Goal: Task Accomplishment & Management: Use online tool/utility

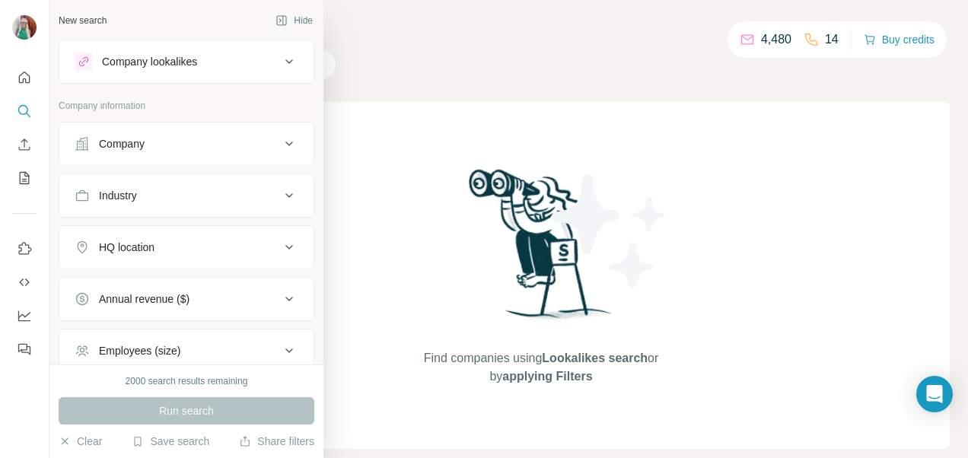
click at [126, 142] on div "Company" at bounding box center [122, 143] width 46 height 15
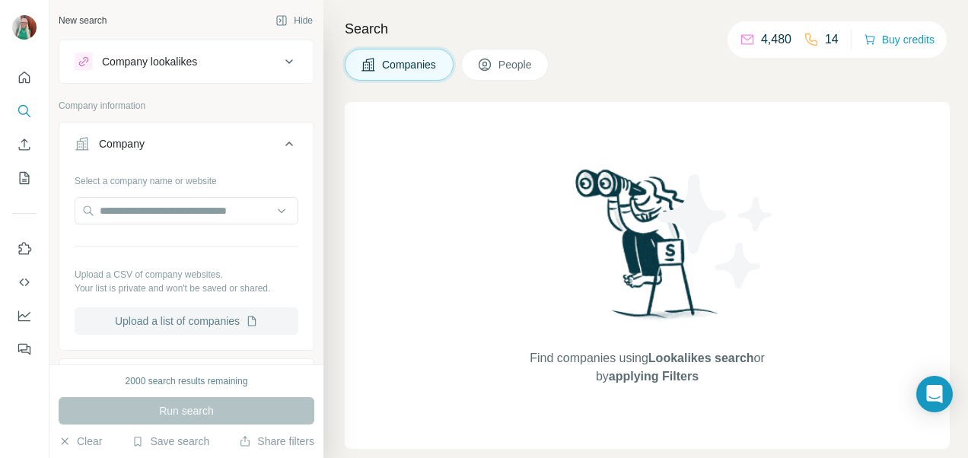
click at [138, 317] on button "Upload a list of companies" at bounding box center [187, 321] width 224 height 27
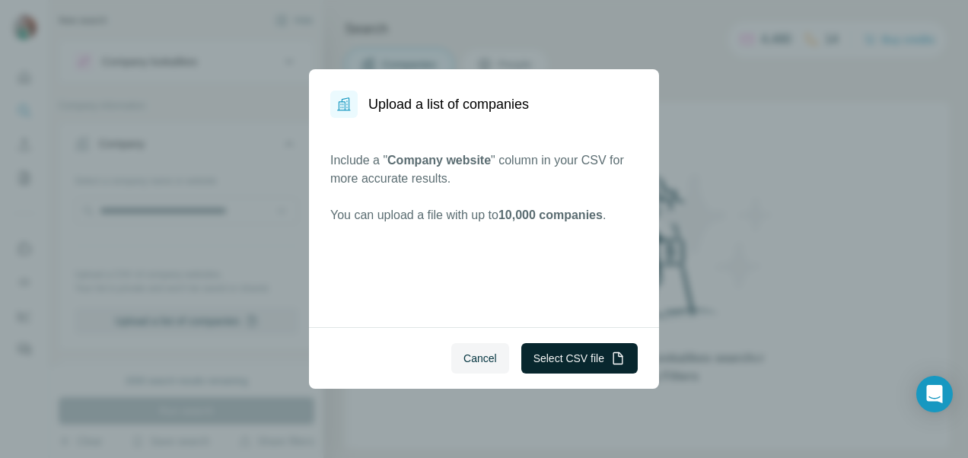
click at [600, 356] on button "Select CSV file" at bounding box center [580, 358] width 116 height 30
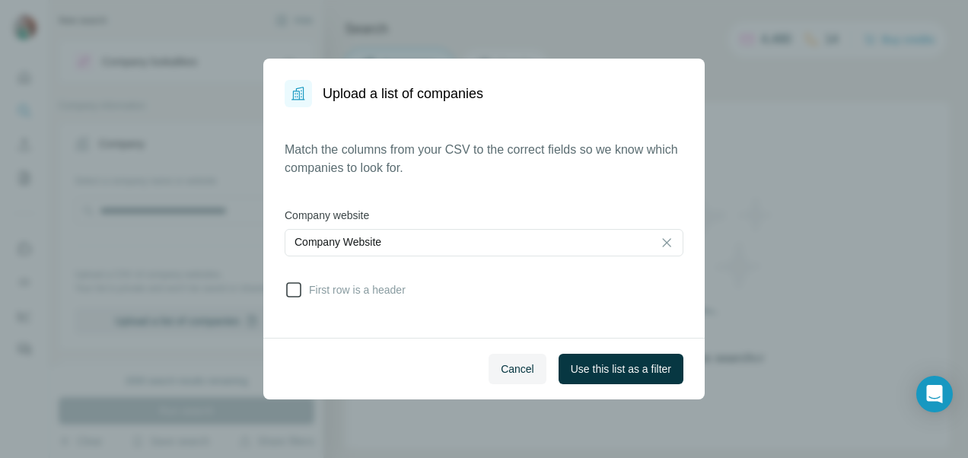
click at [292, 293] on icon at bounding box center [294, 290] width 18 height 18
click at [630, 376] on button "Use this list as a filter" at bounding box center [621, 369] width 125 height 30
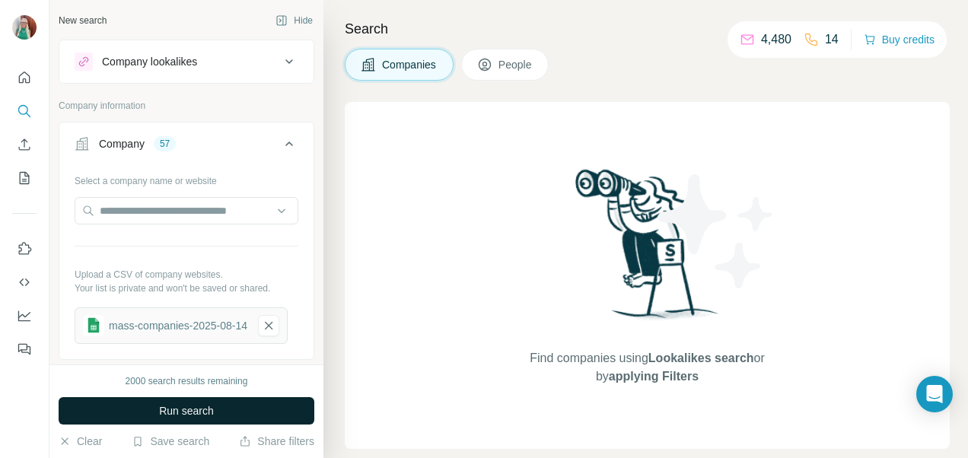
click at [160, 404] on span "Run search" at bounding box center [186, 411] width 55 height 15
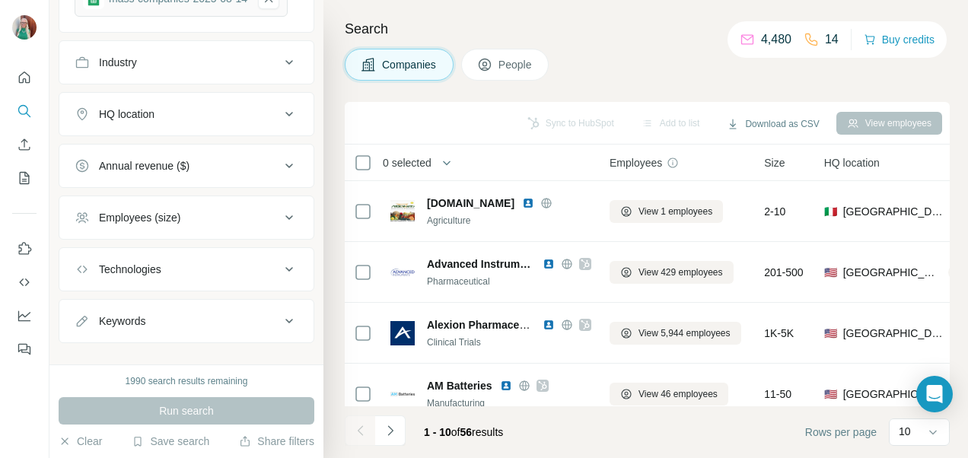
scroll to position [344, 0]
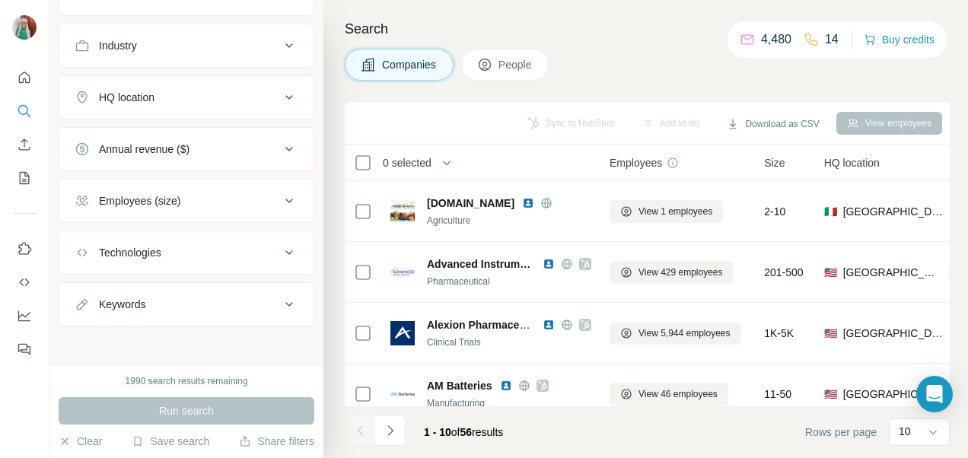
click at [503, 72] on button "People" at bounding box center [505, 65] width 88 height 32
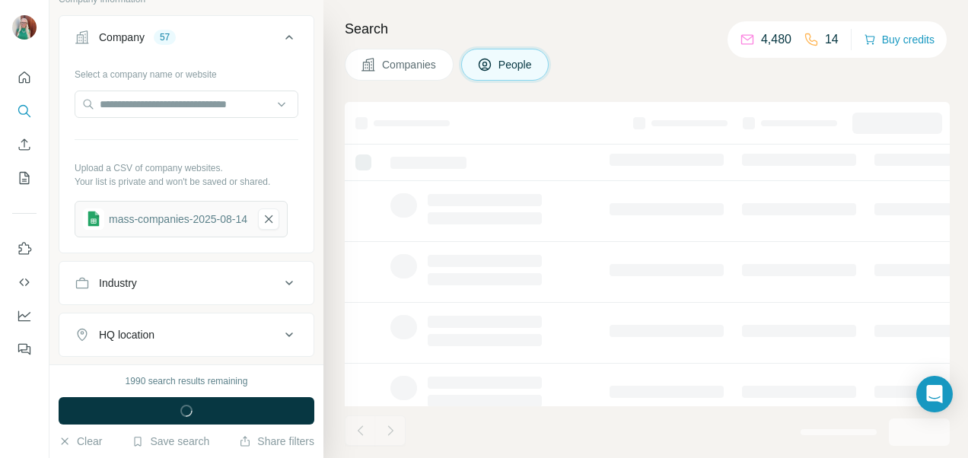
scroll to position [579, 0]
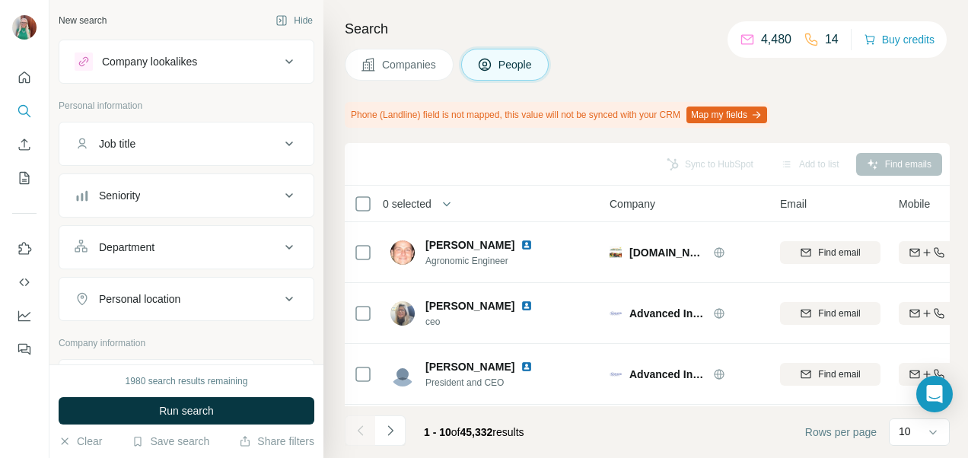
click at [247, 246] on div "Department" at bounding box center [178, 247] width 206 height 15
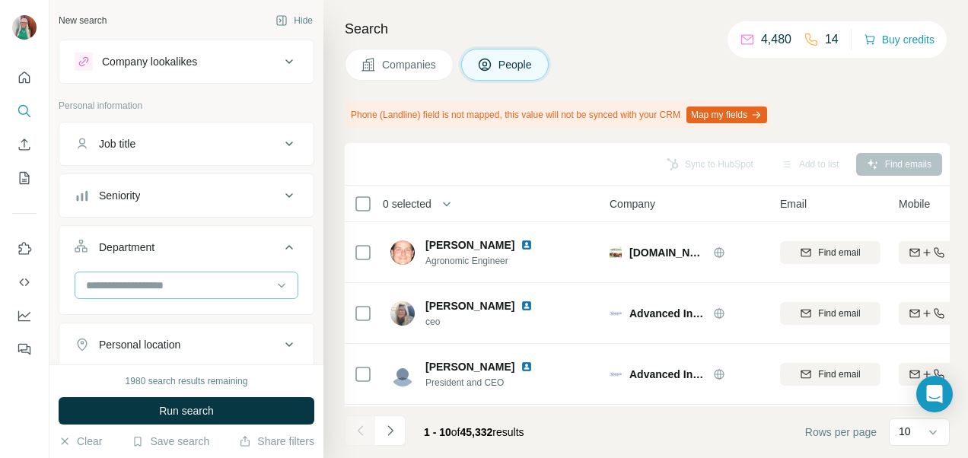
click at [189, 280] on input at bounding box center [179, 285] width 188 height 17
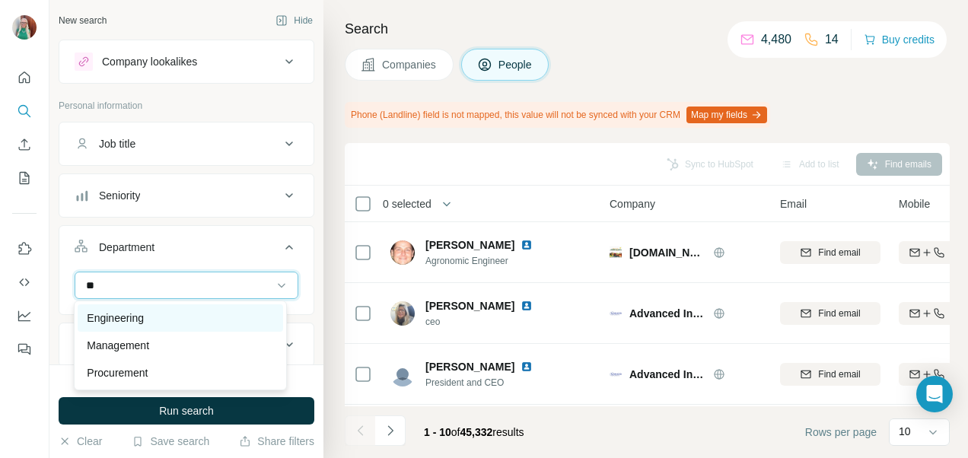
type input "**"
click at [157, 312] on div "Engineering" at bounding box center [180, 318] width 187 height 15
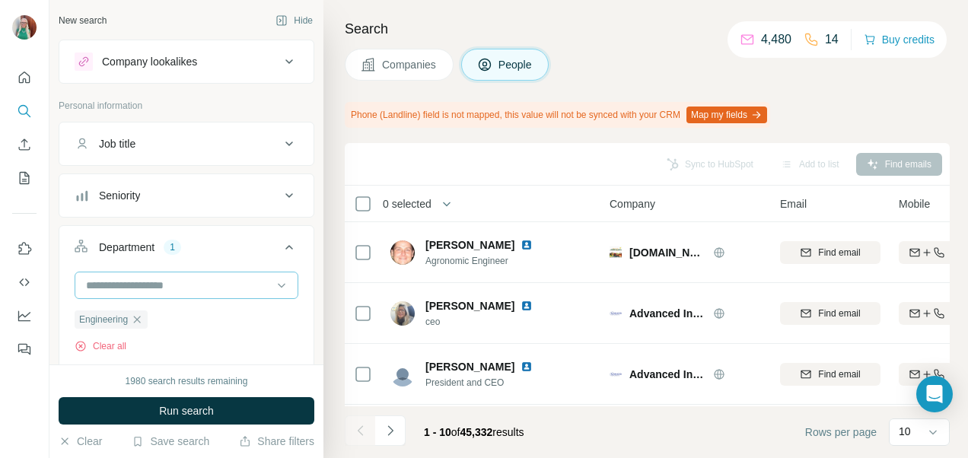
click at [157, 290] on input at bounding box center [179, 285] width 188 height 17
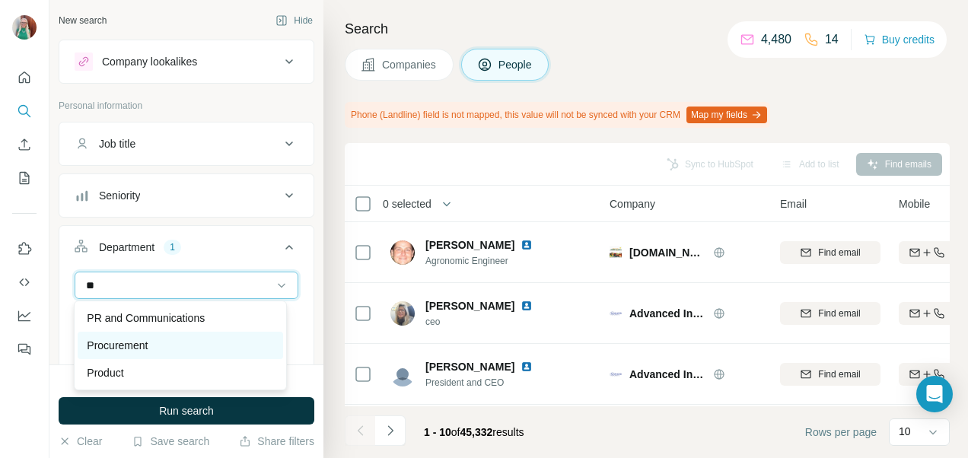
type input "**"
click at [126, 345] on p "Procurement" at bounding box center [117, 345] width 61 height 15
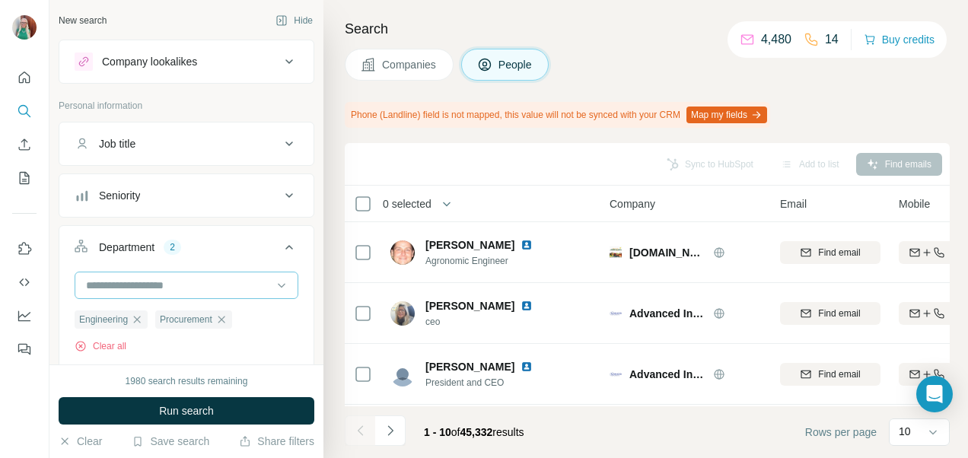
click at [154, 280] on input at bounding box center [179, 285] width 188 height 17
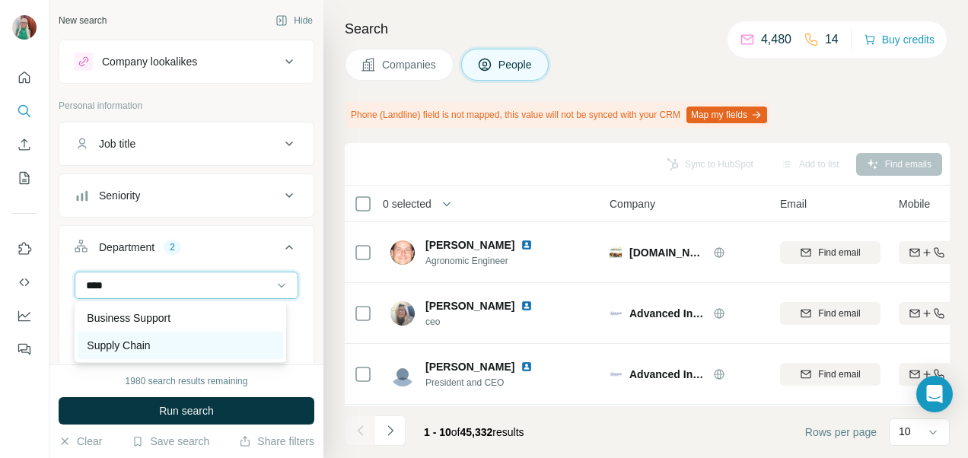
type input "****"
click at [144, 349] on p "Supply Chain" at bounding box center [118, 345] width 63 height 15
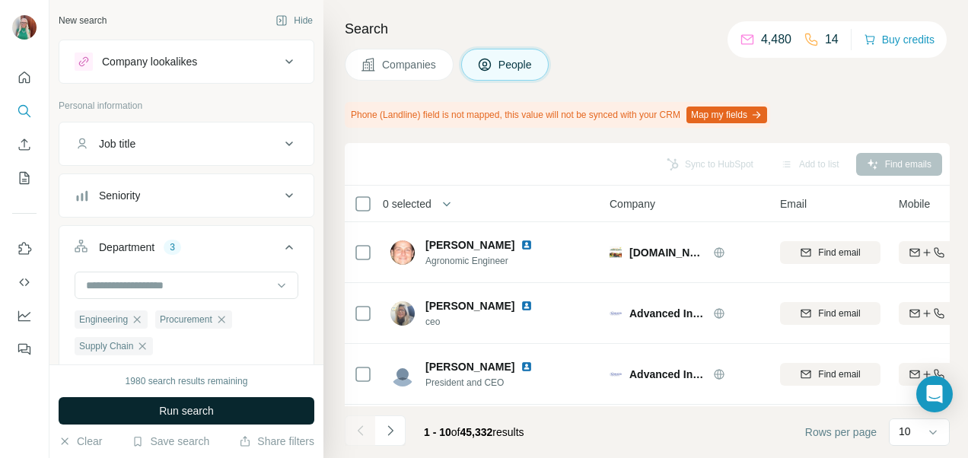
click at [219, 414] on button "Run search" at bounding box center [187, 410] width 256 height 27
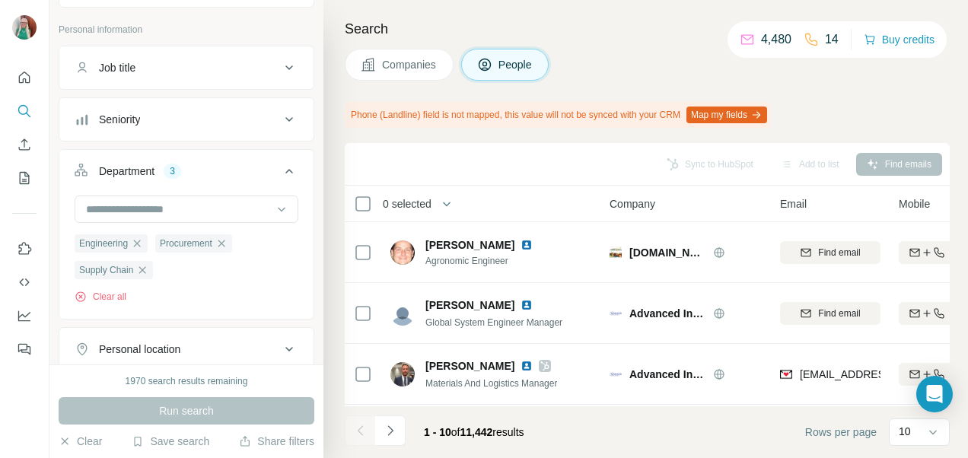
scroll to position [152, 0]
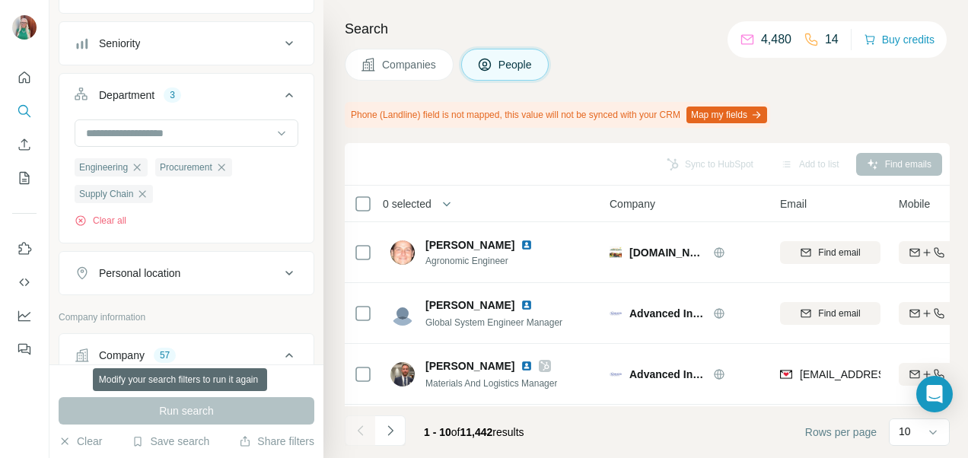
click at [122, 407] on div "Run search" at bounding box center [187, 410] width 256 height 27
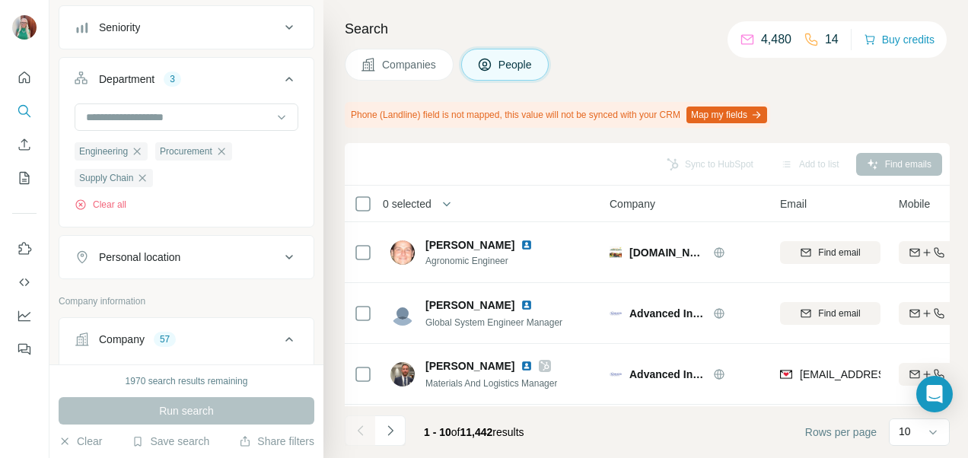
scroll to position [76, 0]
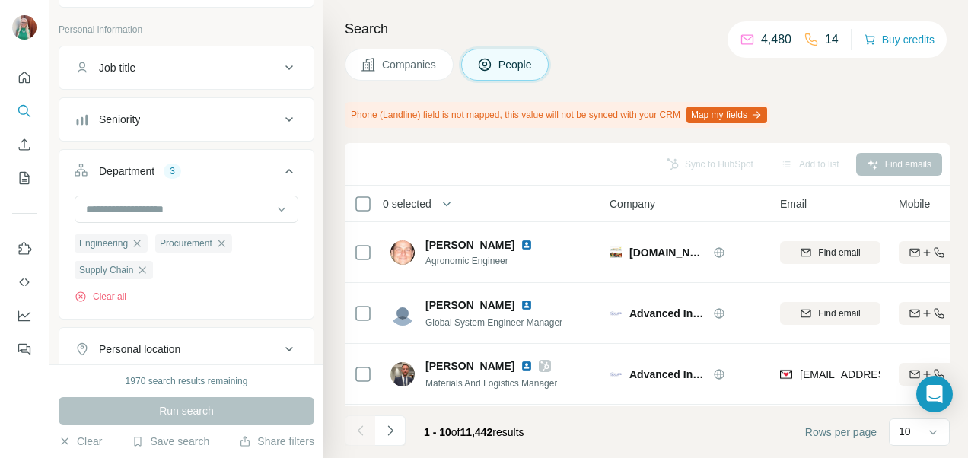
click at [517, 61] on span "People" at bounding box center [516, 64] width 35 height 15
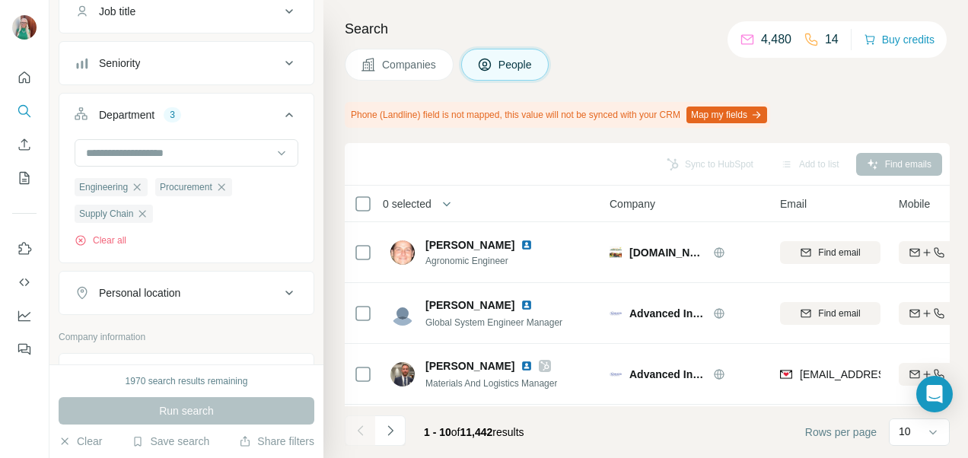
scroll to position [152, 0]
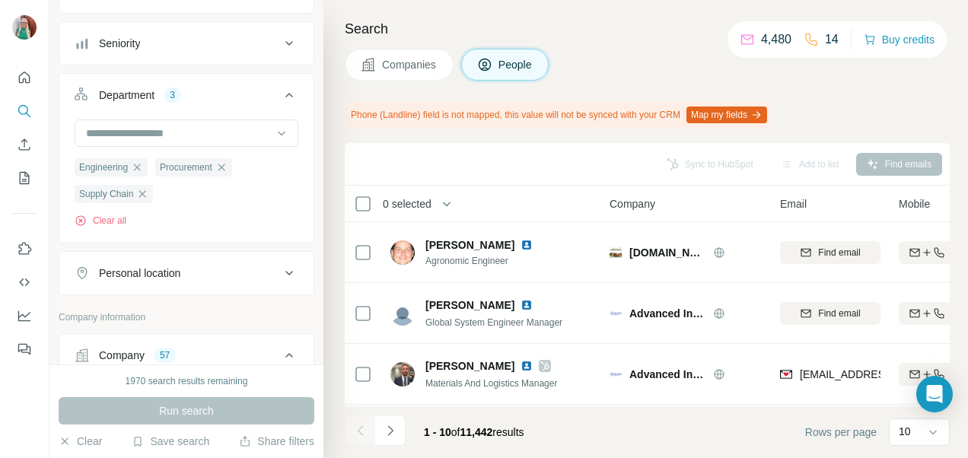
click at [280, 265] on icon at bounding box center [289, 273] width 18 height 18
click at [195, 317] on input "text" at bounding box center [187, 311] width 224 height 27
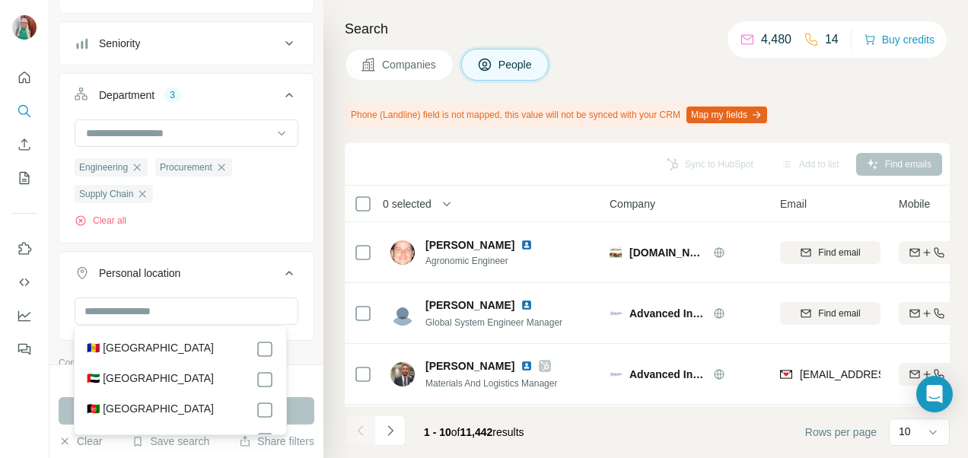
click at [282, 273] on icon at bounding box center [289, 273] width 18 height 18
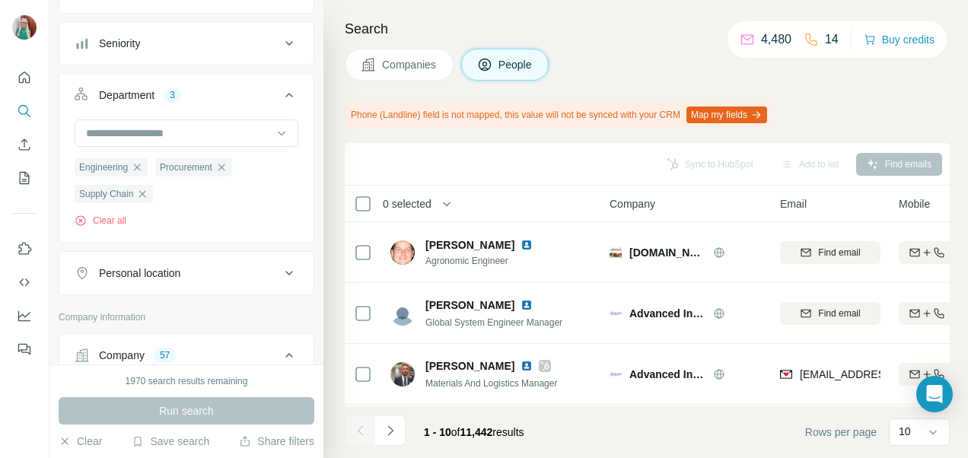
click at [282, 273] on icon at bounding box center [289, 273] width 18 height 18
click at [198, 309] on input "text" at bounding box center [187, 311] width 224 height 27
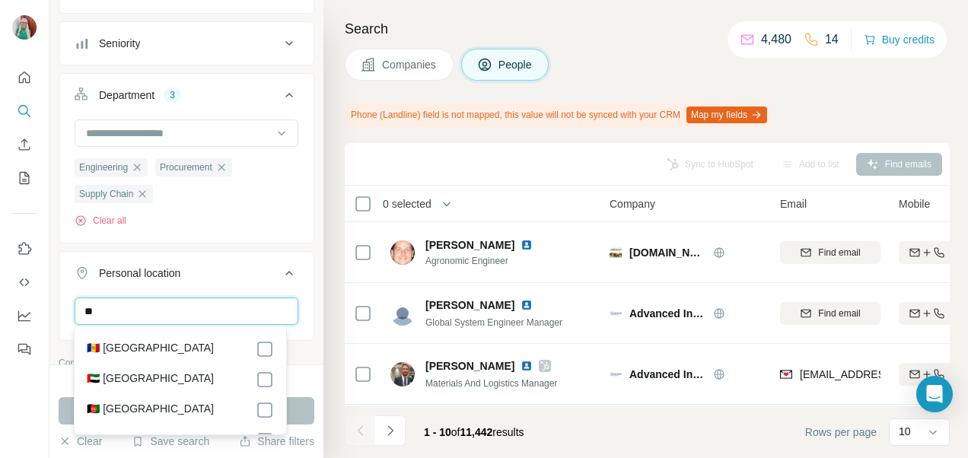
type input "*"
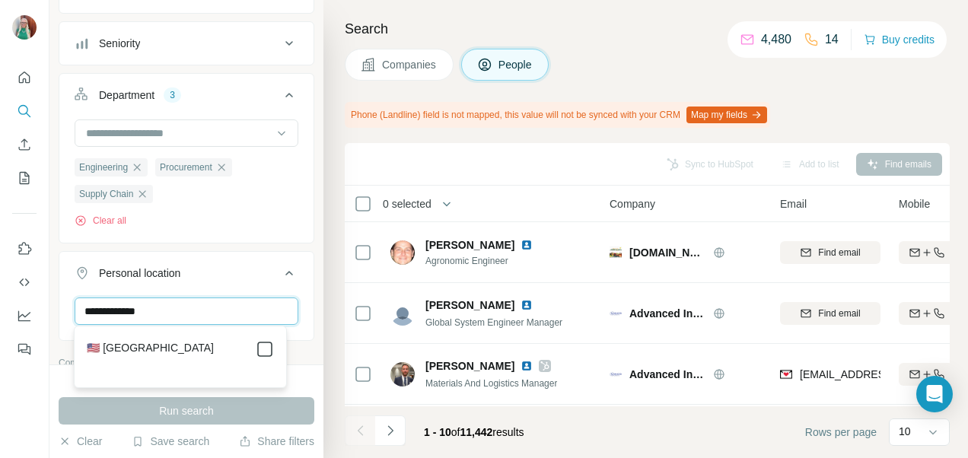
type input "**********"
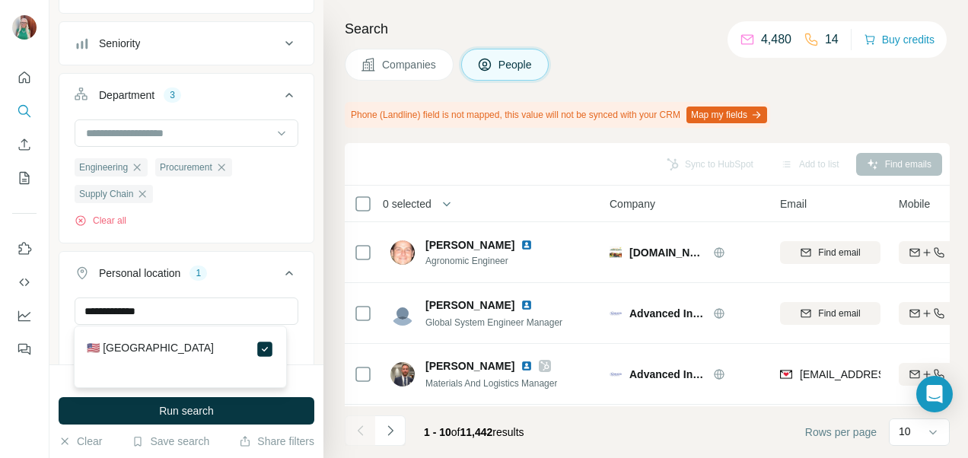
click at [300, 303] on div "**********" at bounding box center [186, 345] width 254 height 94
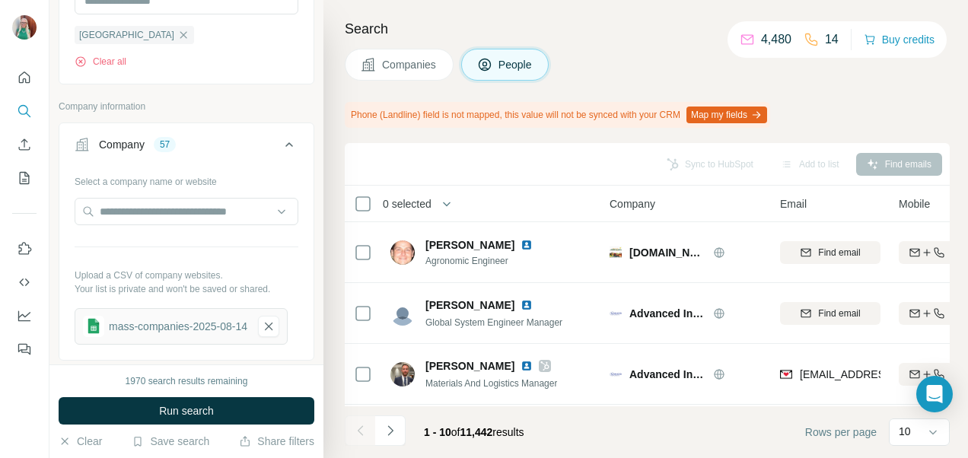
scroll to position [425, 0]
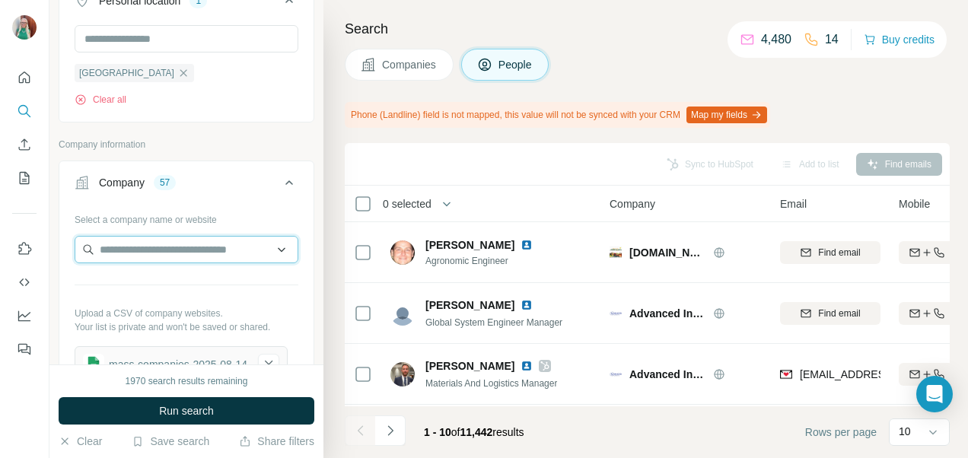
click at [171, 241] on input "text" at bounding box center [187, 249] width 224 height 27
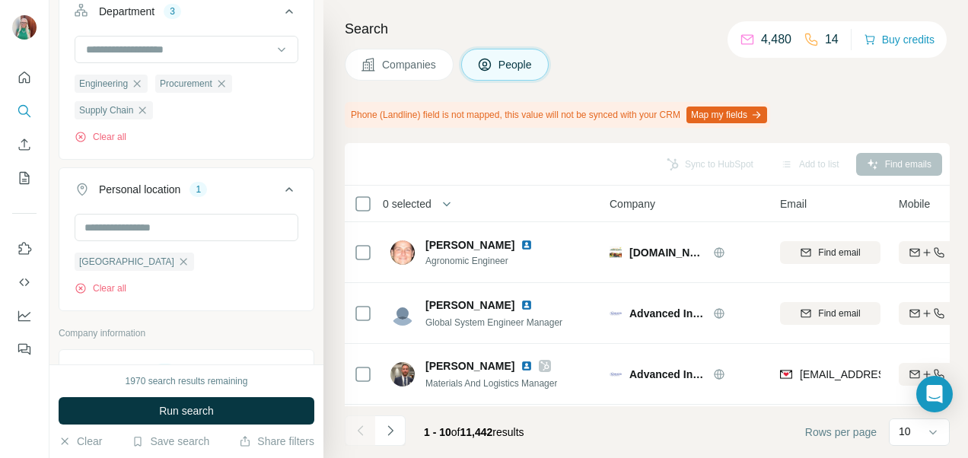
scroll to position [196, 0]
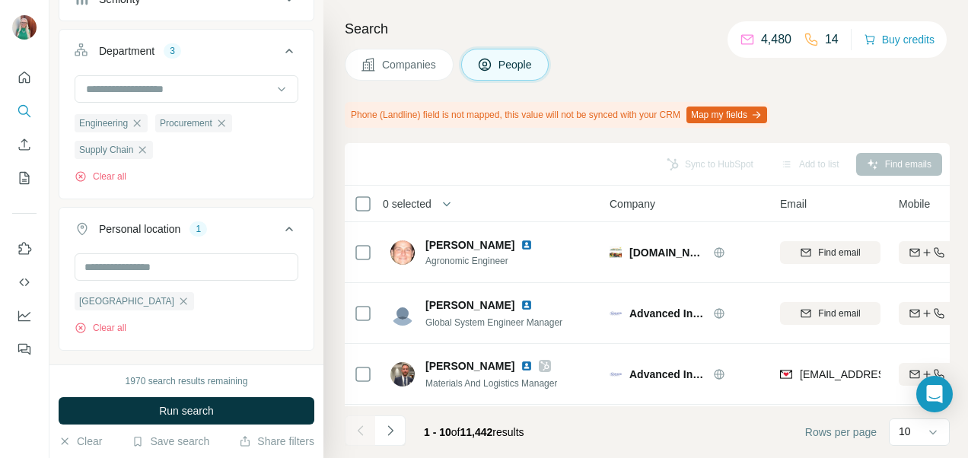
click at [297, 203] on ul "Job title Seniority Department 3 Engineering Procurement Supply Chain Clear all…" at bounding box center [187, 138] width 256 height 426
click at [222, 270] on input "text" at bounding box center [187, 267] width 224 height 27
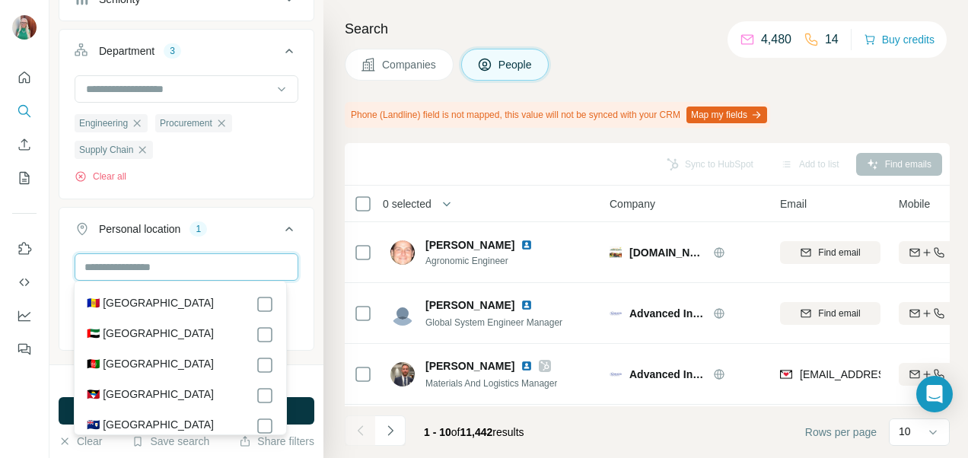
click at [222, 270] on input "text" at bounding box center [187, 267] width 224 height 27
click at [248, 273] on input "text" at bounding box center [187, 267] width 224 height 27
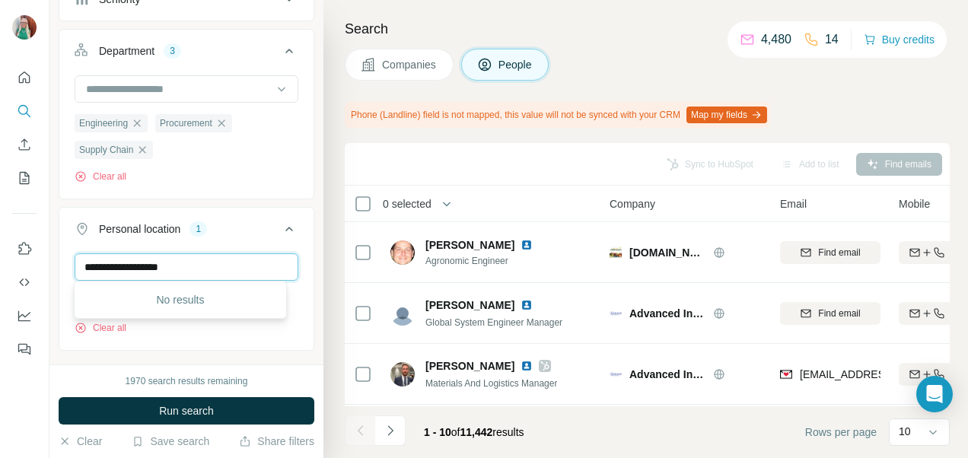
type input "**********"
click at [286, 295] on div "No results" at bounding box center [180, 300] width 212 height 38
click at [211, 341] on div "**********" at bounding box center [186, 301] width 254 height 94
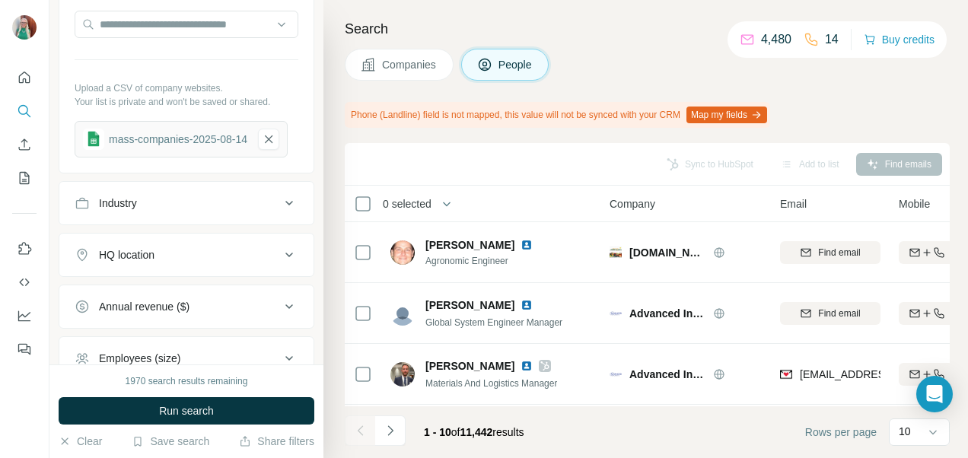
scroll to position [653, 0]
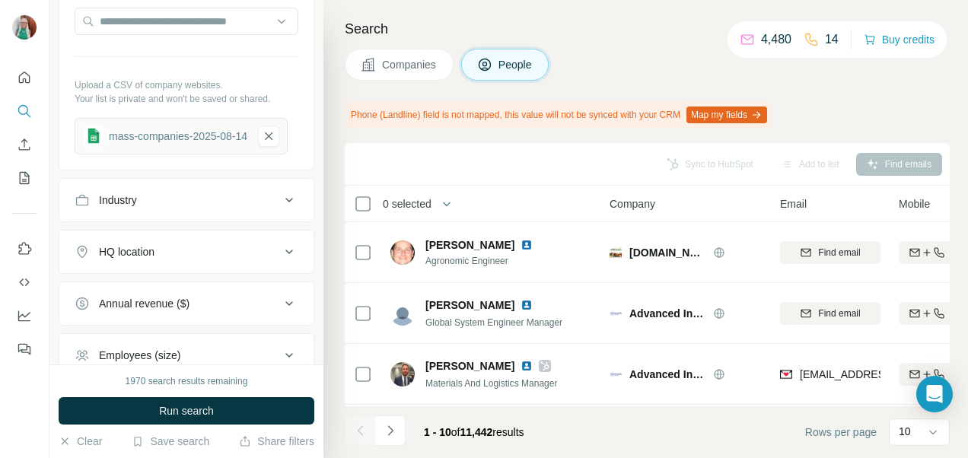
click at [283, 195] on icon at bounding box center [289, 200] width 18 height 18
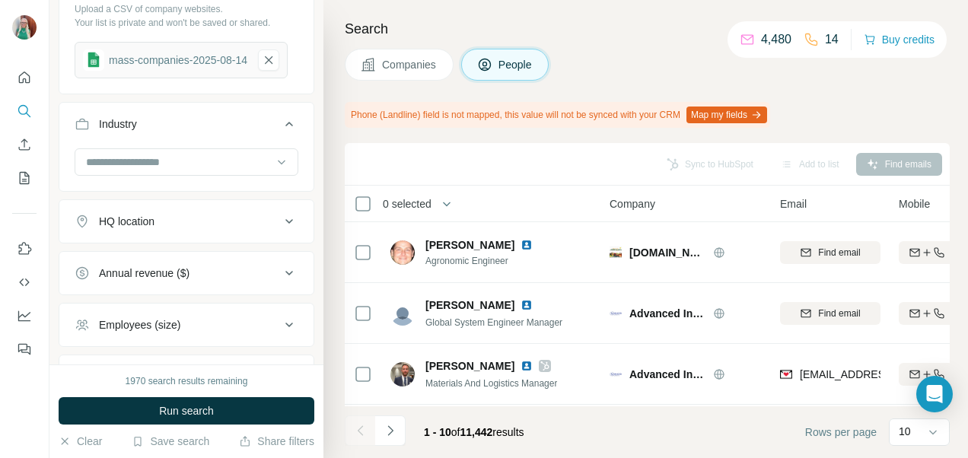
click at [286, 219] on icon at bounding box center [290, 221] width 8 height 5
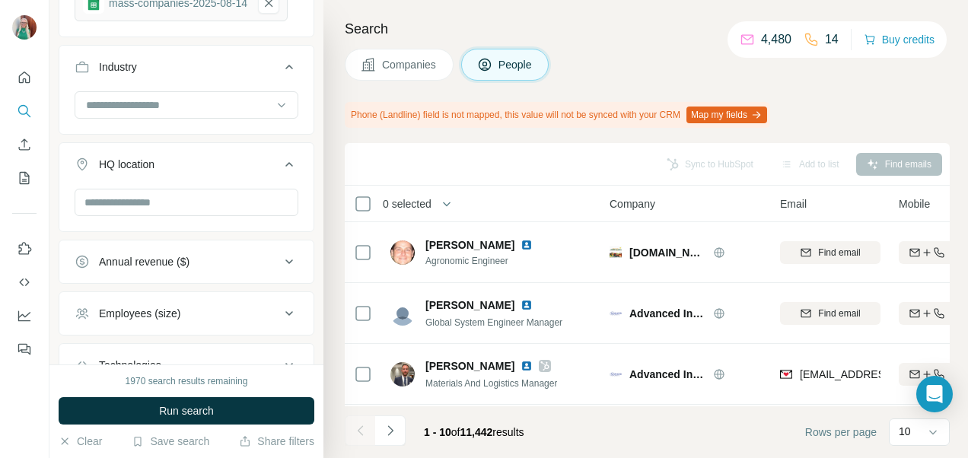
scroll to position [806, 0]
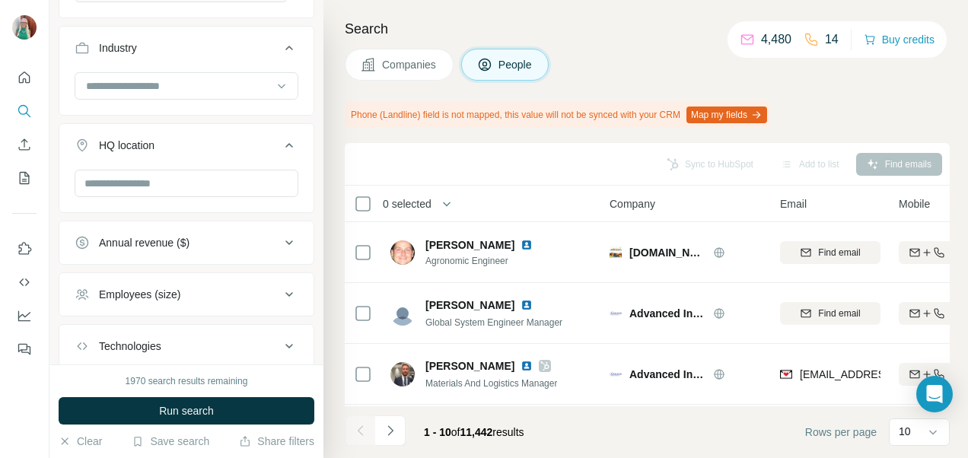
click at [262, 238] on div "Annual revenue ($)" at bounding box center [178, 242] width 206 height 15
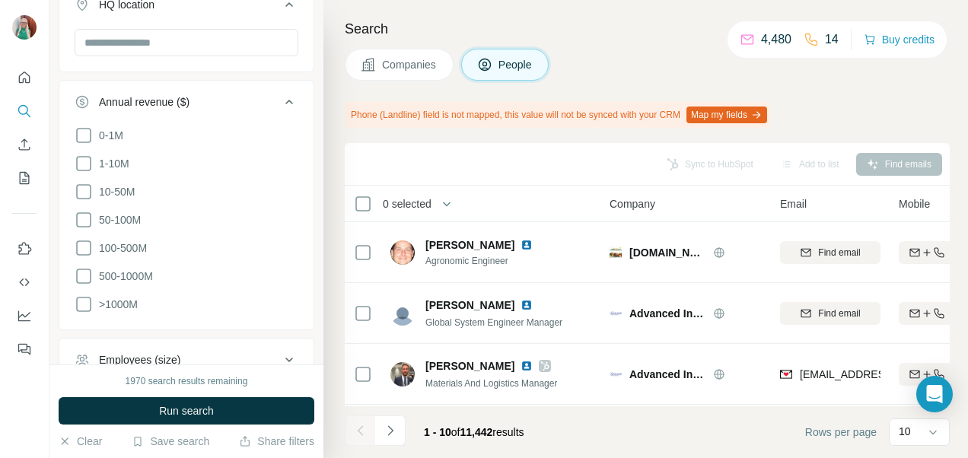
scroll to position [958, 0]
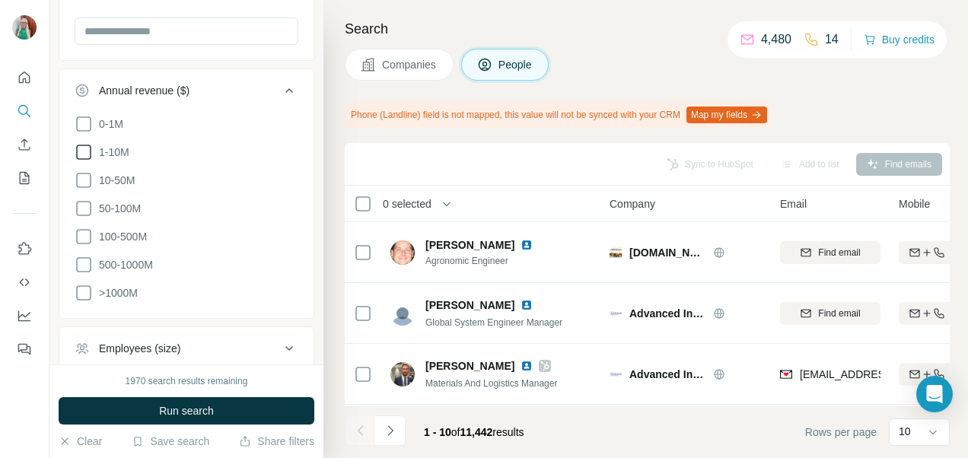
click at [79, 148] on icon at bounding box center [84, 152] width 18 height 18
click at [78, 177] on icon at bounding box center [84, 180] width 18 height 18
click at [148, 413] on button "Run search" at bounding box center [187, 410] width 256 height 27
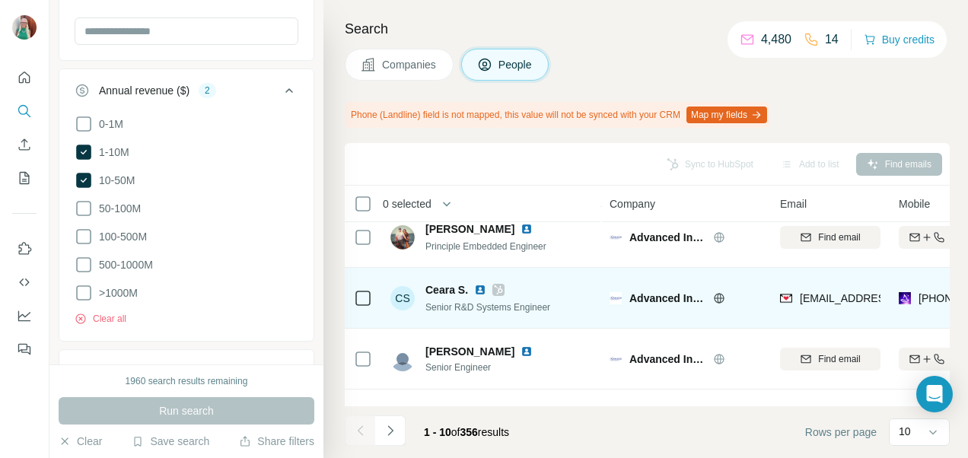
scroll to position [432, 0]
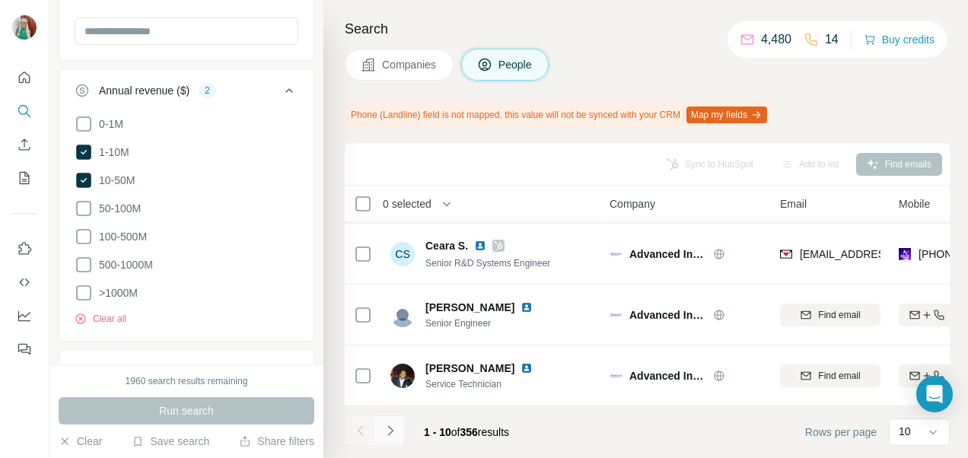
click at [396, 426] on icon "Navigate to next page" at bounding box center [390, 430] width 15 height 15
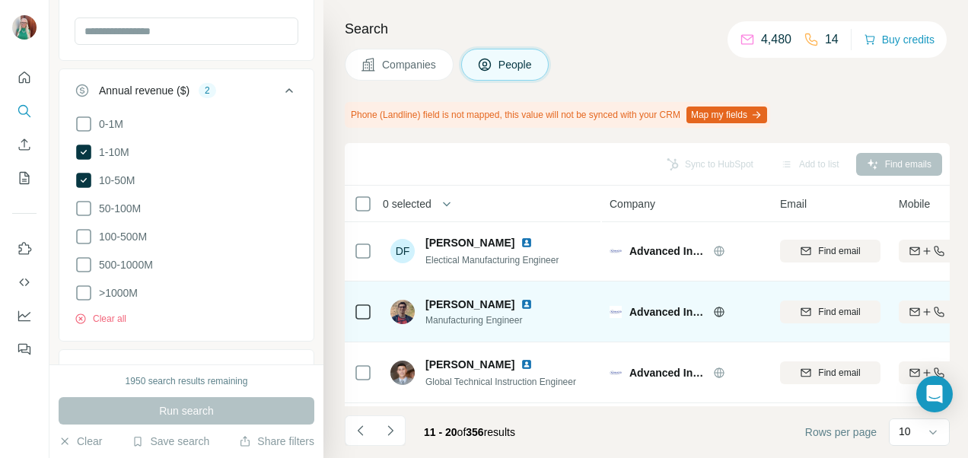
scroll to position [0, 0]
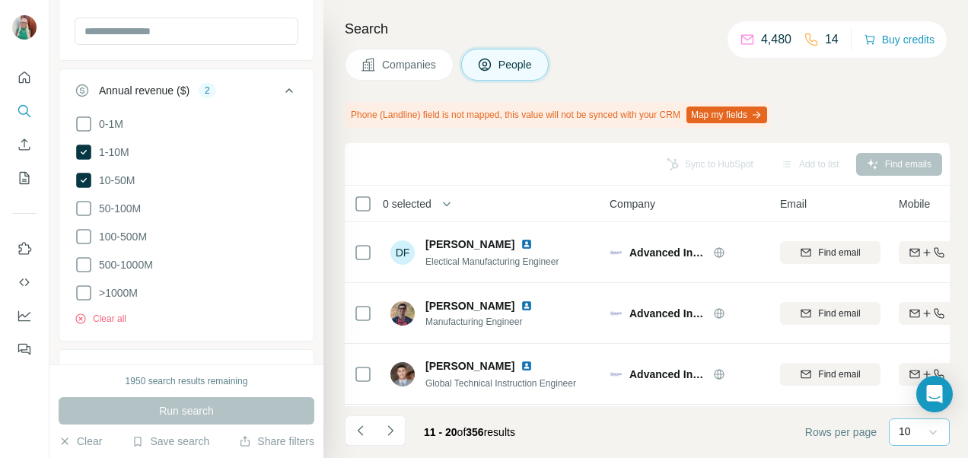
click at [935, 432] on icon at bounding box center [934, 433] width 8 height 5
click at [920, 321] on div "60" at bounding box center [919, 315] width 35 height 15
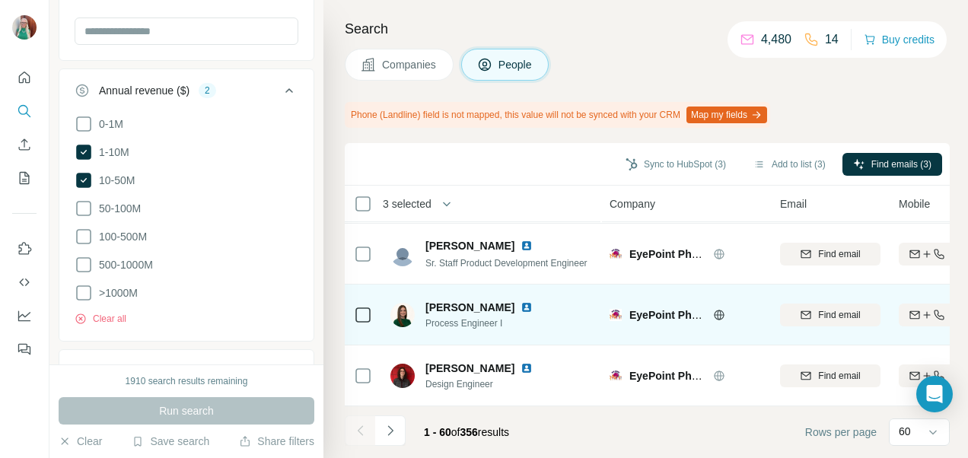
scroll to position [3477, 0]
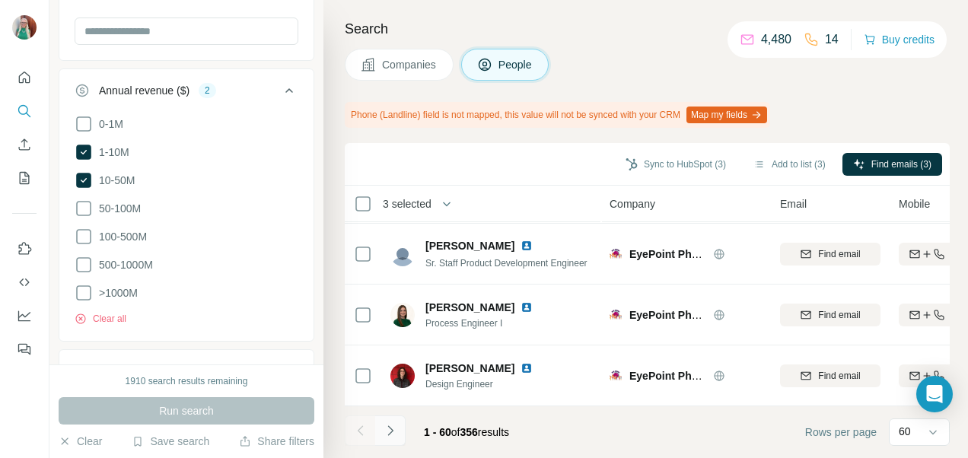
click at [396, 435] on icon "Navigate to next page" at bounding box center [390, 430] width 15 height 15
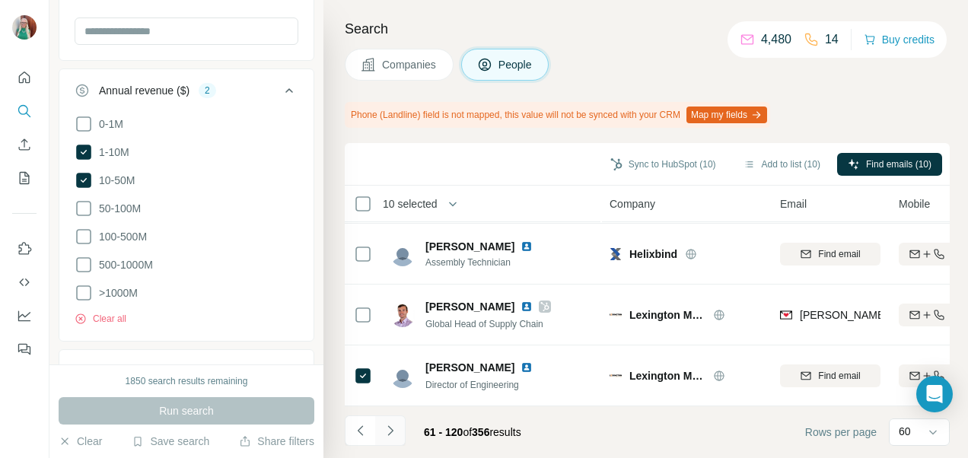
click at [394, 421] on button "Navigate to next page" at bounding box center [390, 431] width 30 height 30
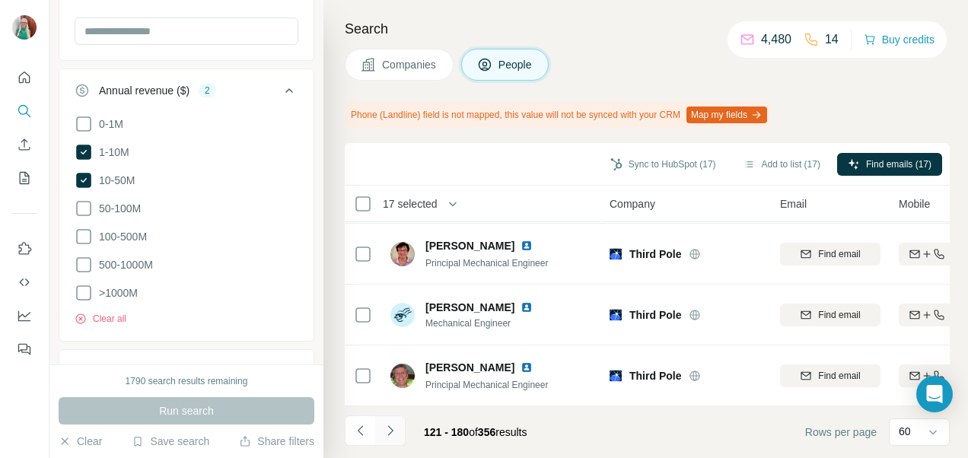
click at [398, 432] on button "Navigate to next page" at bounding box center [390, 431] width 30 height 30
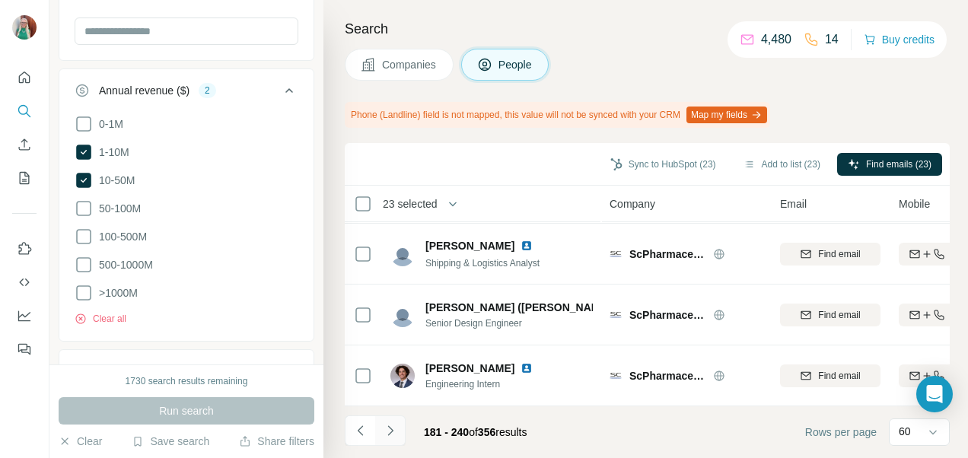
click at [397, 436] on button "Navigate to next page" at bounding box center [390, 431] width 30 height 30
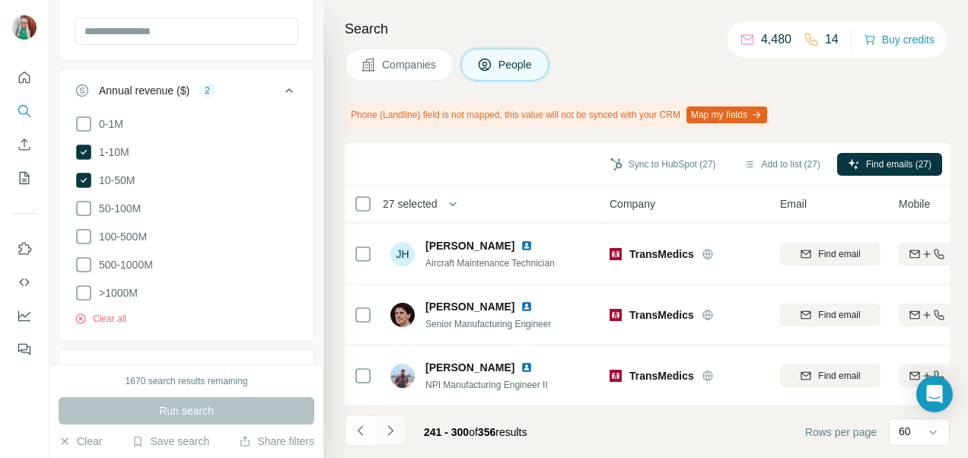
click at [395, 425] on icon "Navigate to next page" at bounding box center [390, 430] width 15 height 15
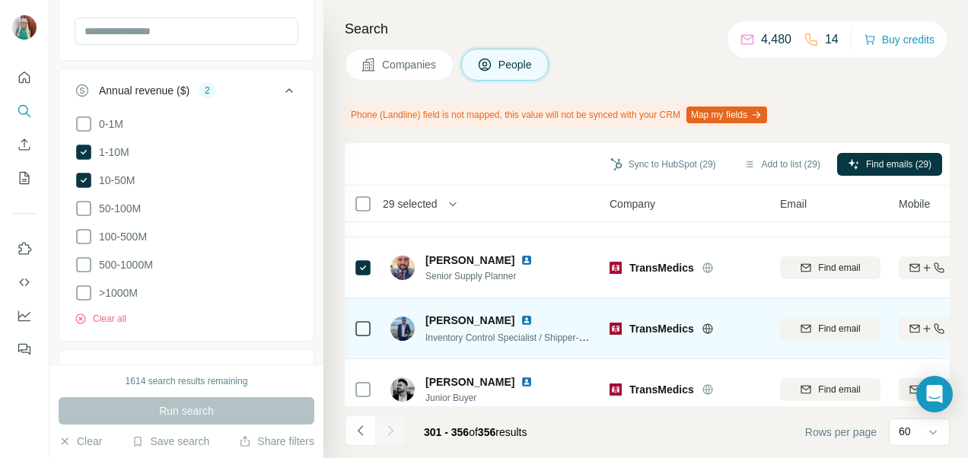
scroll to position [609, 0]
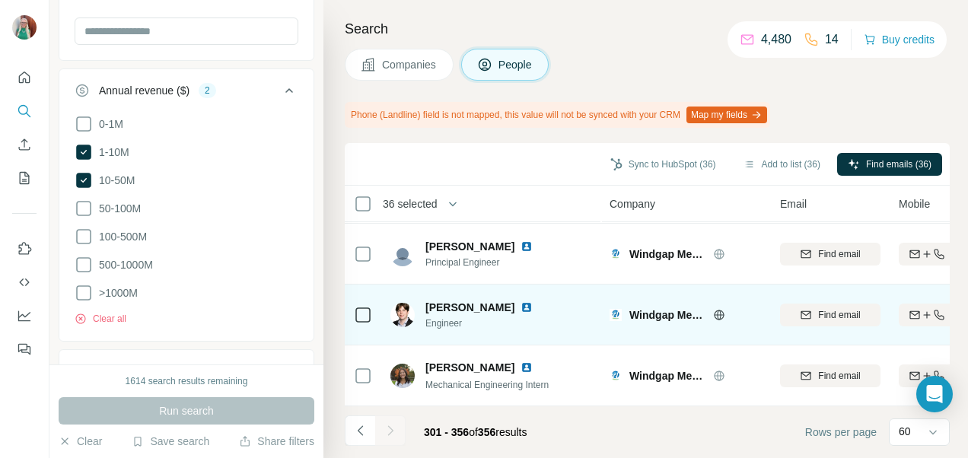
scroll to position [3234, 0]
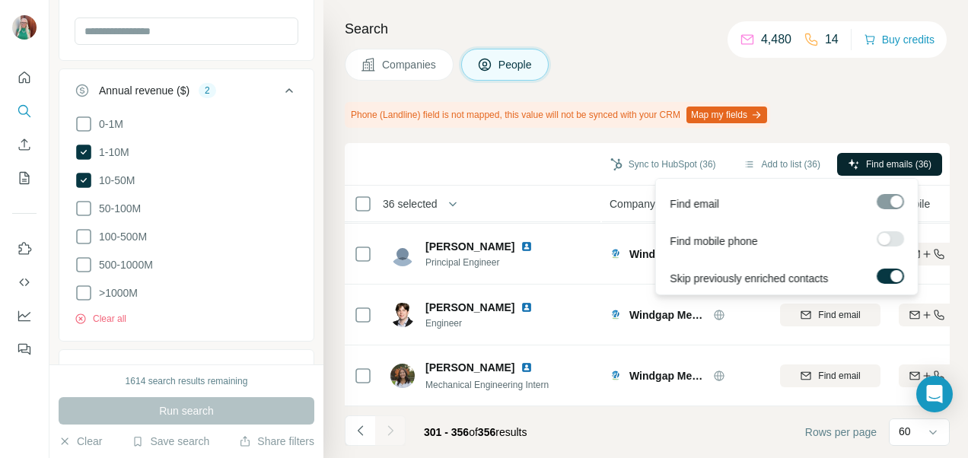
click at [895, 166] on span "Find emails (36)" at bounding box center [898, 165] width 65 height 14
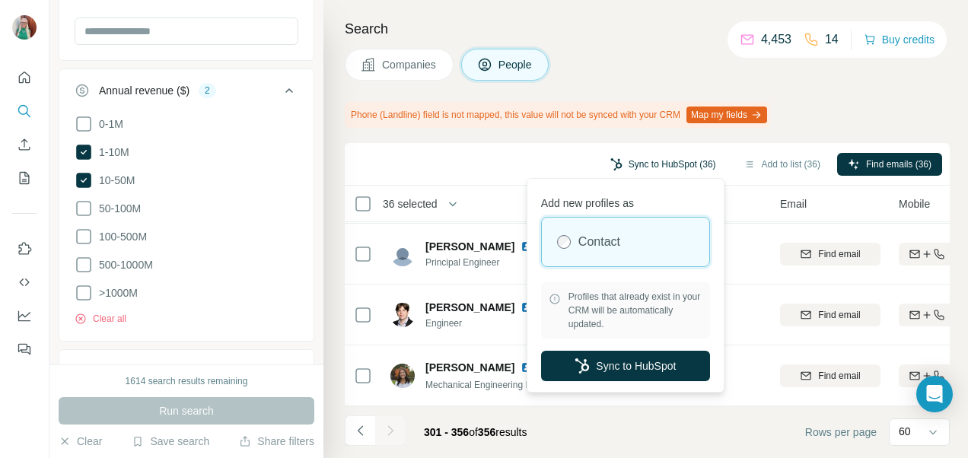
click at [611, 158] on button "Sync to HubSpot (36)" at bounding box center [663, 164] width 127 height 23
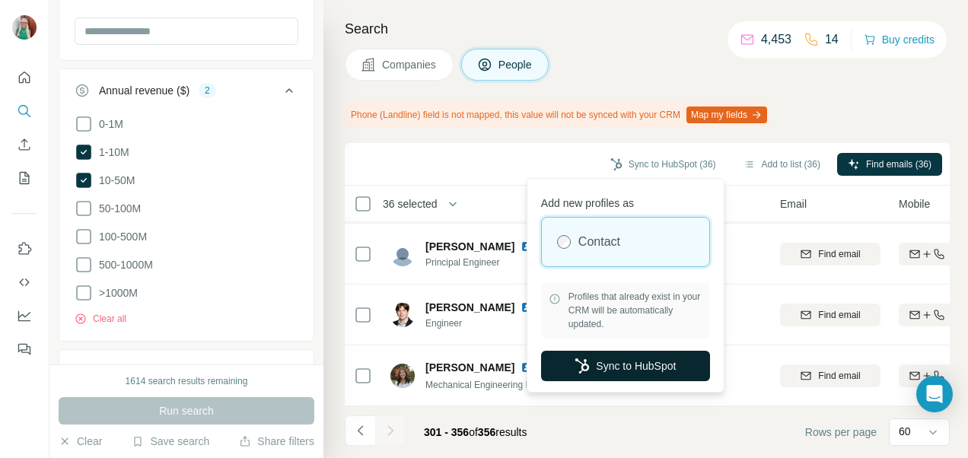
click at [575, 367] on icon "button" at bounding box center [582, 366] width 15 height 15
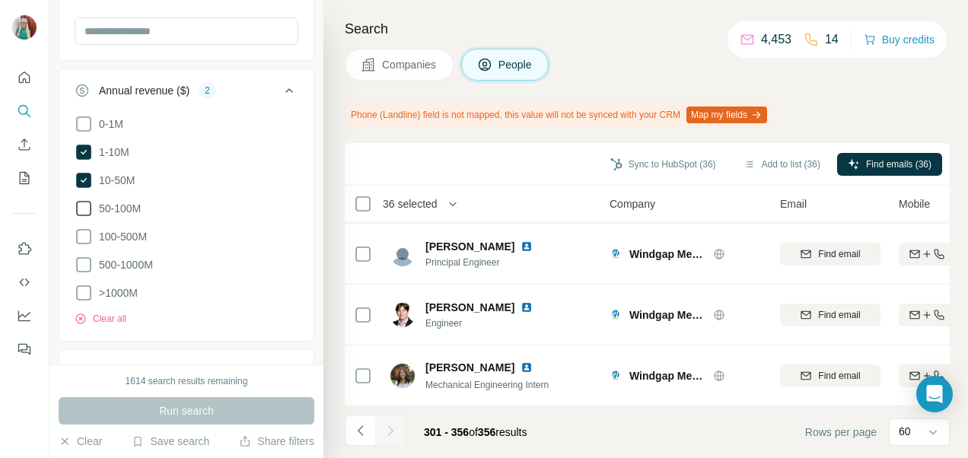
click at [79, 203] on icon at bounding box center [84, 208] width 18 height 18
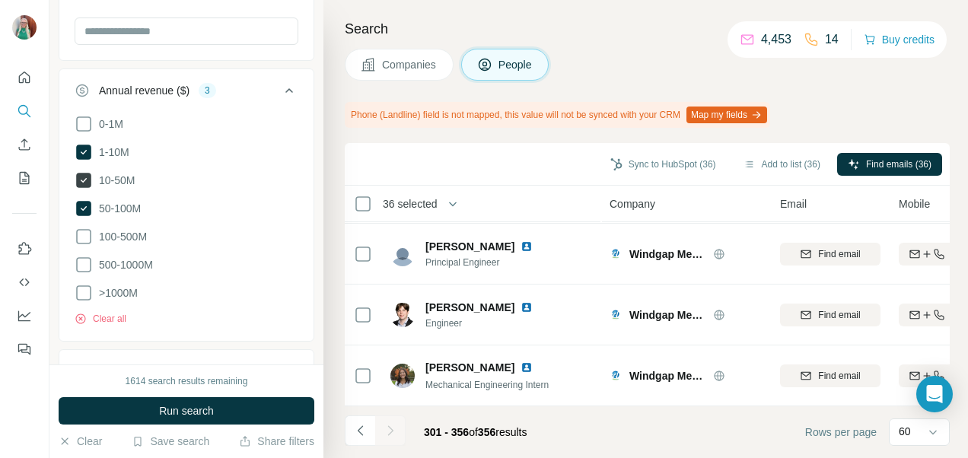
click at [87, 174] on icon at bounding box center [83, 180] width 15 height 15
click at [81, 150] on icon at bounding box center [84, 152] width 6 height 5
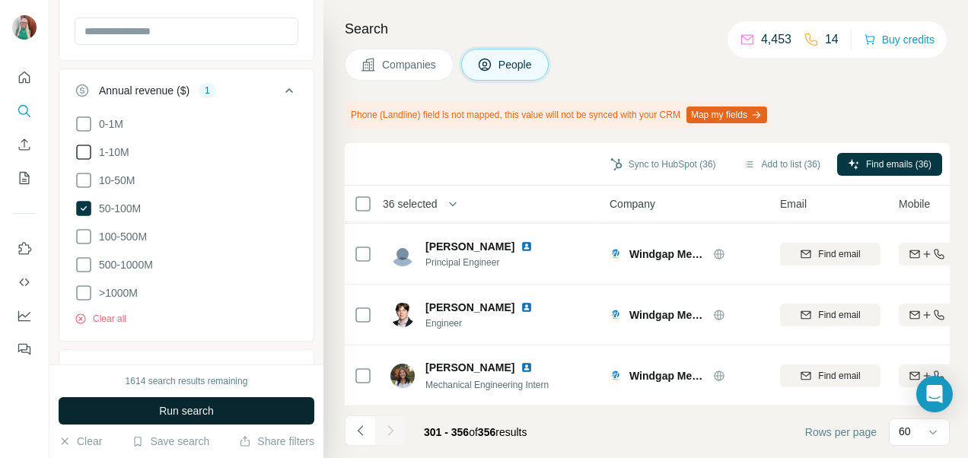
click at [159, 405] on span "Run search" at bounding box center [186, 411] width 55 height 15
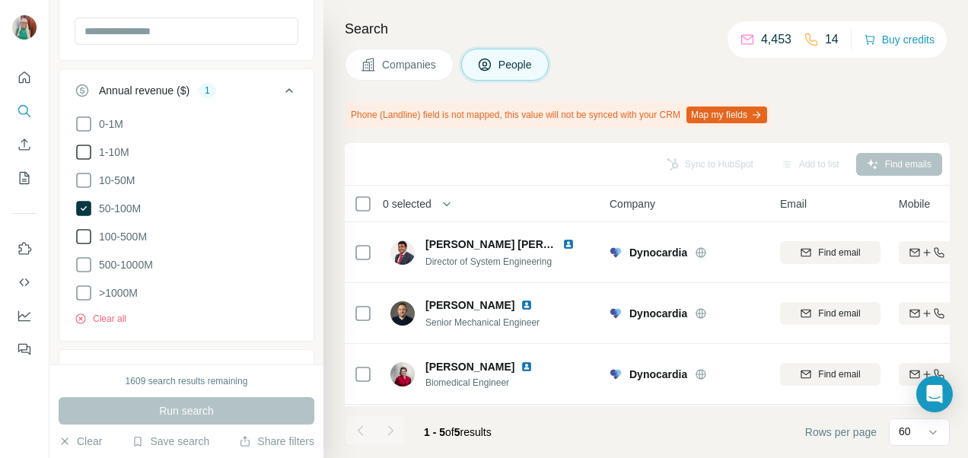
click at [88, 231] on icon at bounding box center [84, 237] width 18 height 18
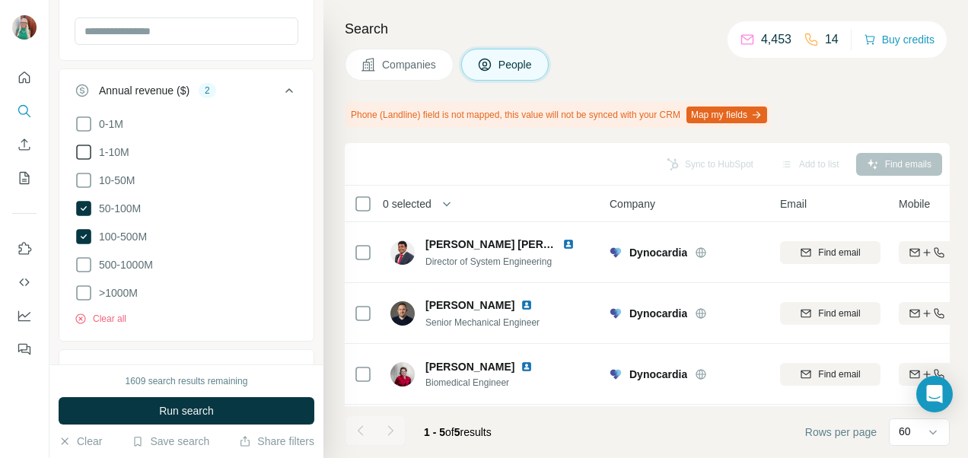
click at [180, 410] on span "Run search" at bounding box center [186, 411] width 55 height 15
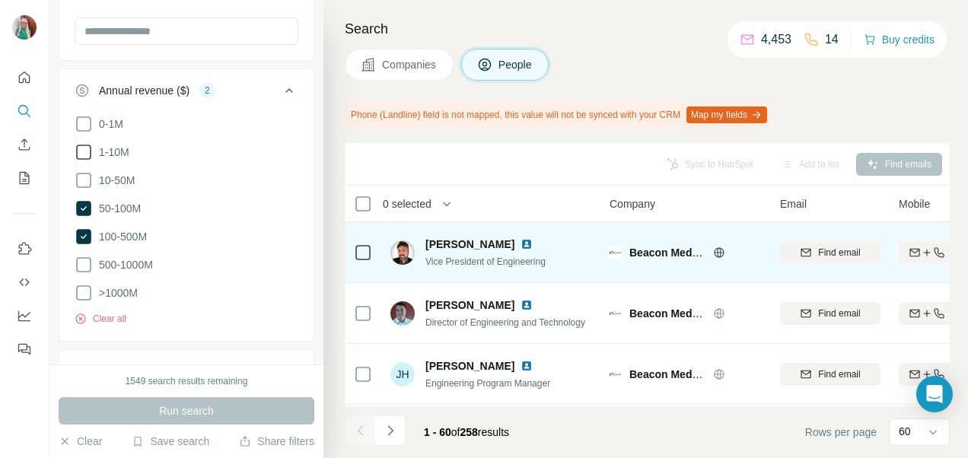
click at [354, 250] on icon at bounding box center [363, 253] width 18 height 18
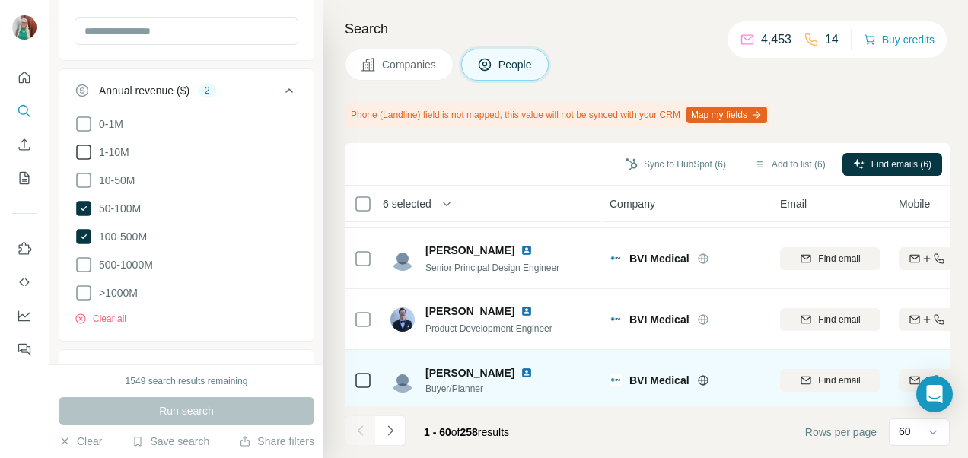
scroll to position [1370, 0]
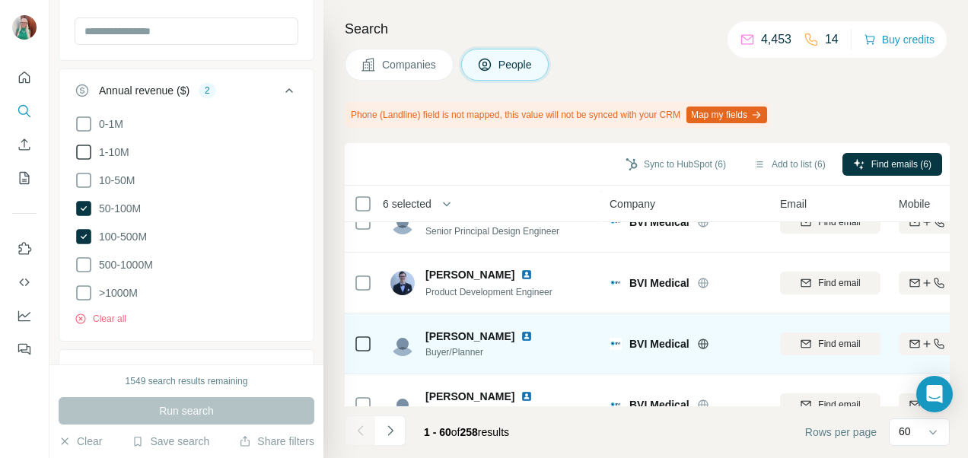
click at [354, 340] on div at bounding box center [363, 344] width 18 height 18
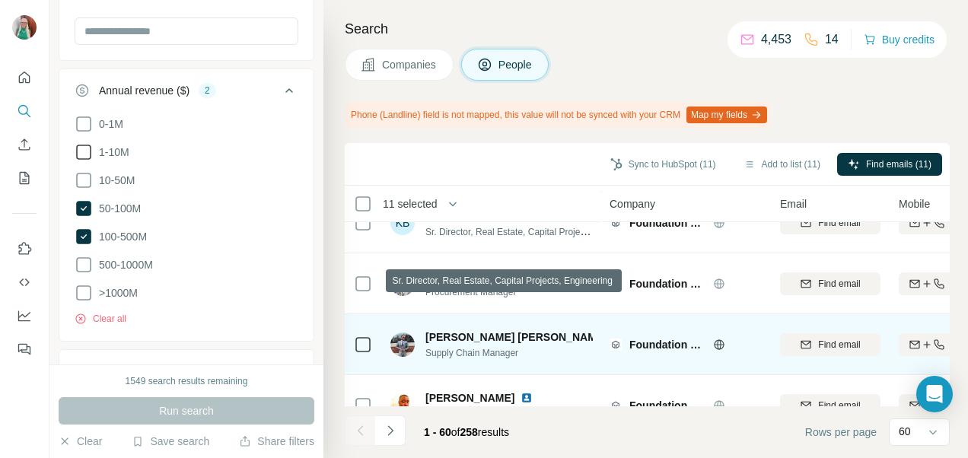
scroll to position [2589, 0]
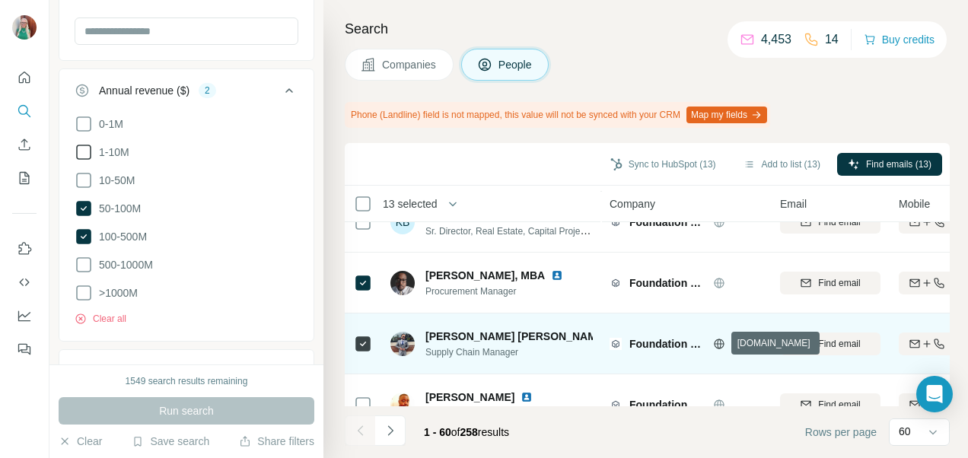
click at [720, 343] on icon at bounding box center [719, 343] width 10 height 1
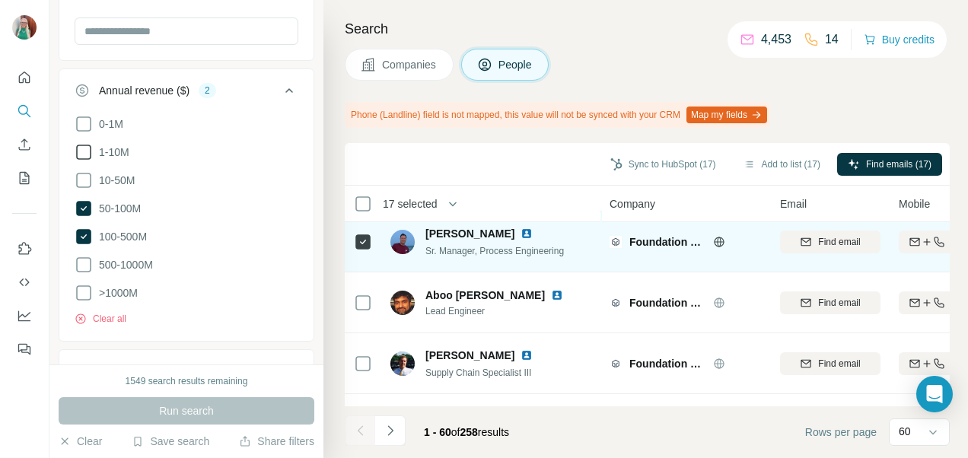
scroll to position [2969, 0]
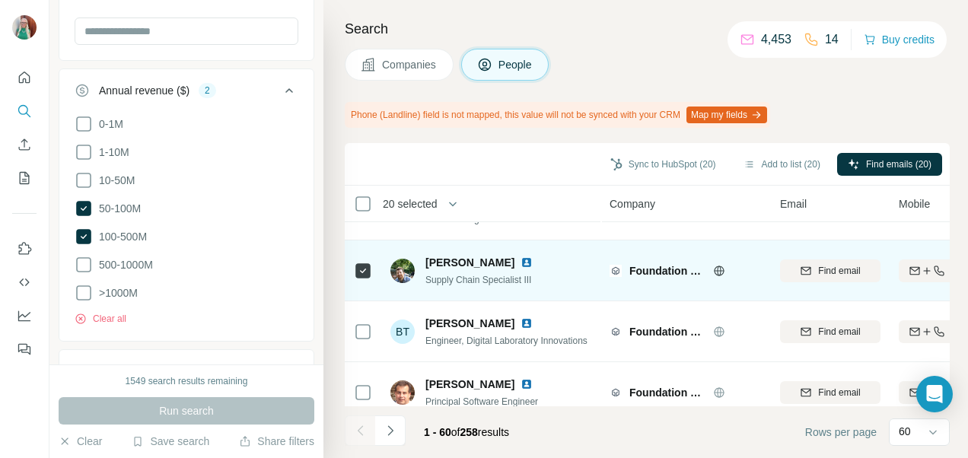
scroll to position [3477, 0]
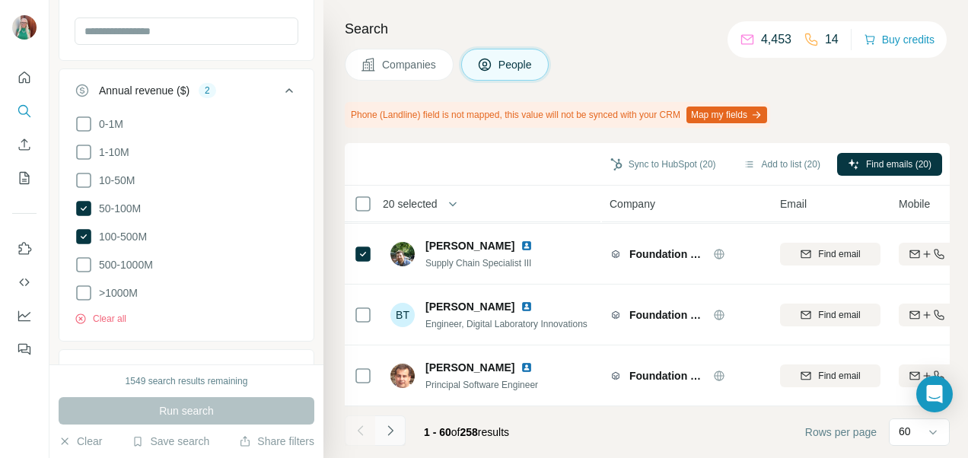
click at [391, 428] on icon "Navigate to next page" at bounding box center [390, 430] width 15 height 15
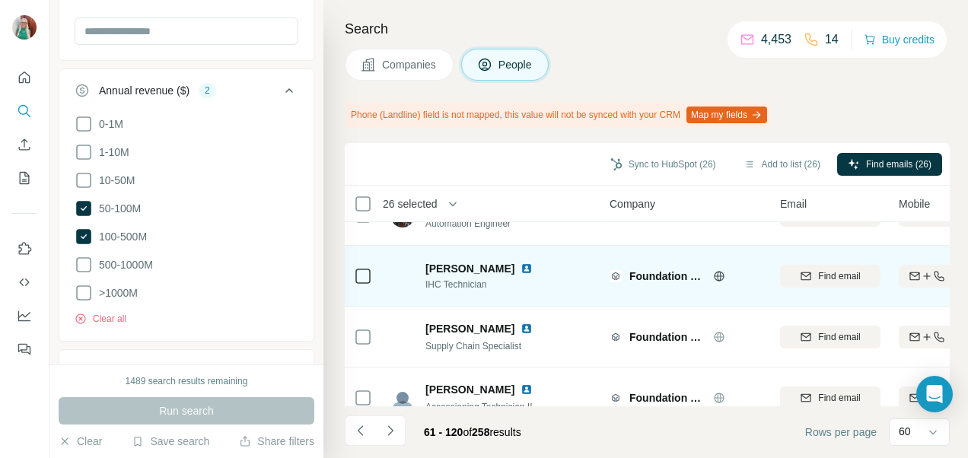
scroll to position [3046, 0]
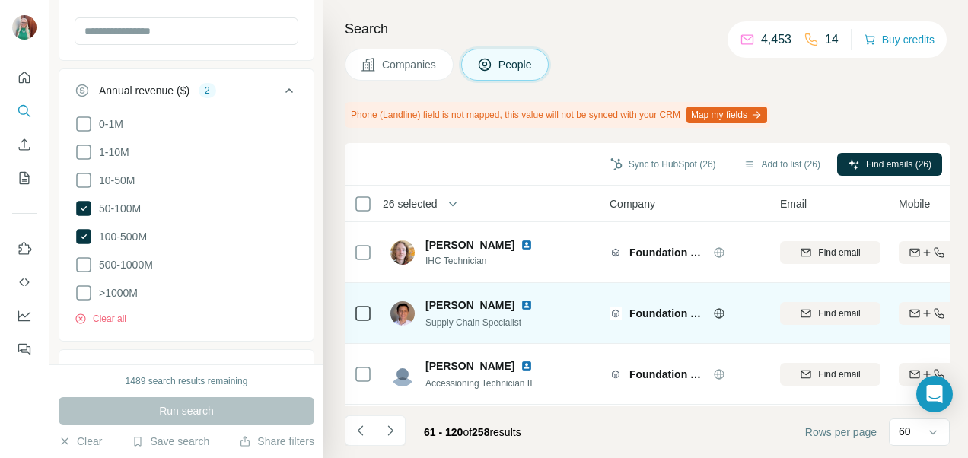
click at [370, 317] on icon at bounding box center [363, 314] width 18 height 18
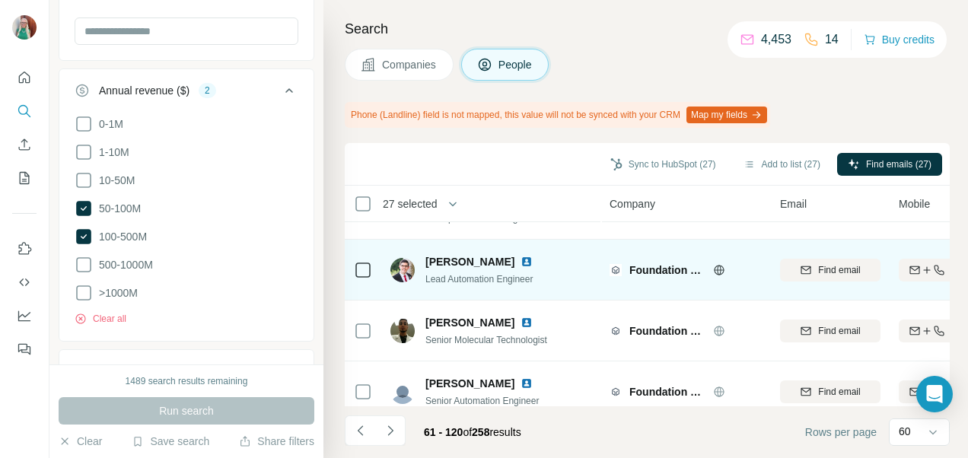
scroll to position [3477, 0]
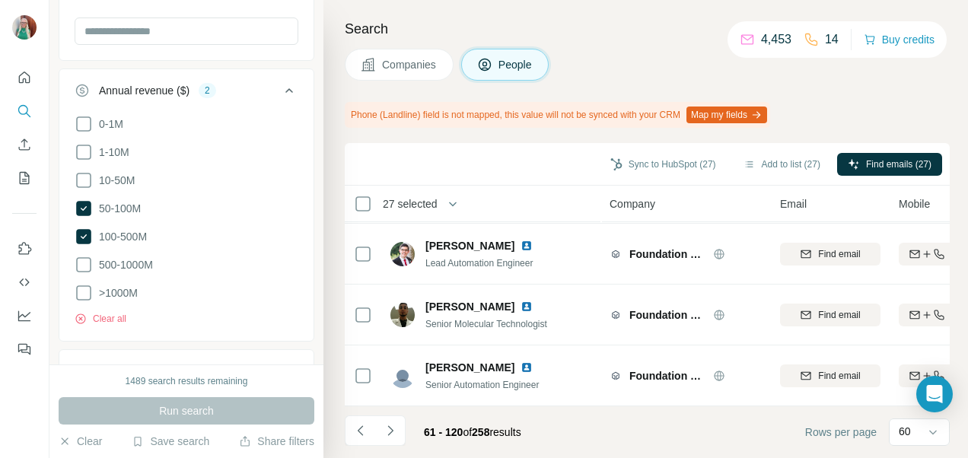
click at [387, 421] on button "Navigate to next page" at bounding box center [390, 431] width 30 height 30
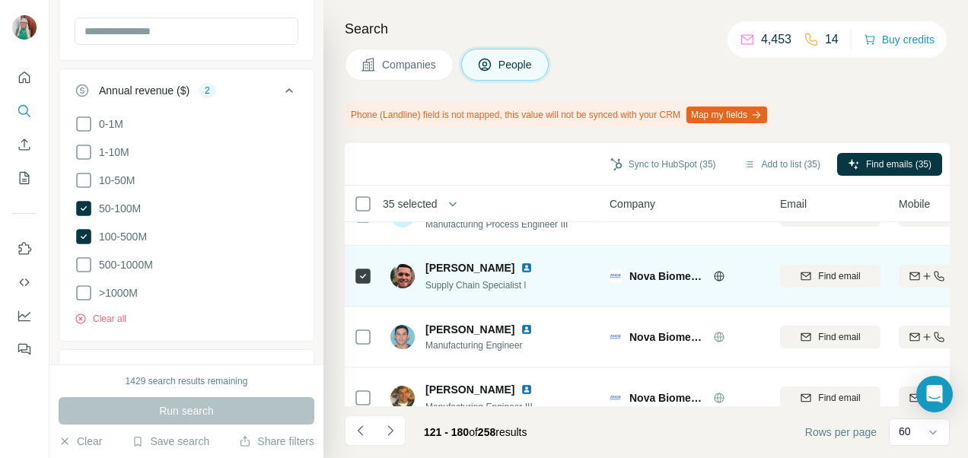
scroll to position [2741, 0]
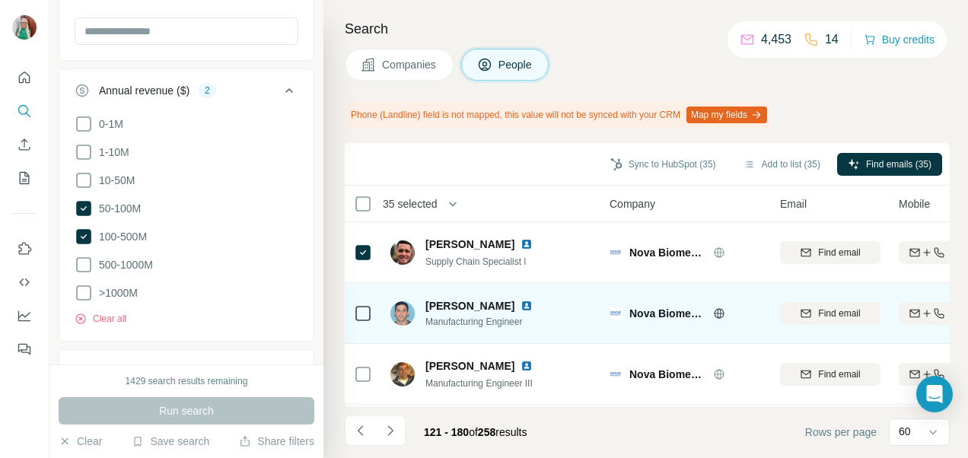
click at [371, 313] on icon at bounding box center [363, 314] width 18 height 18
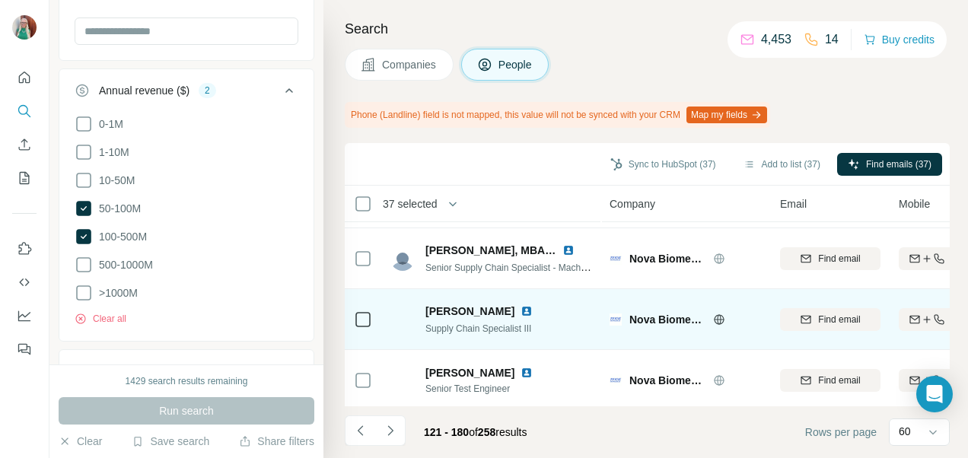
scroll to position [3477, 0]
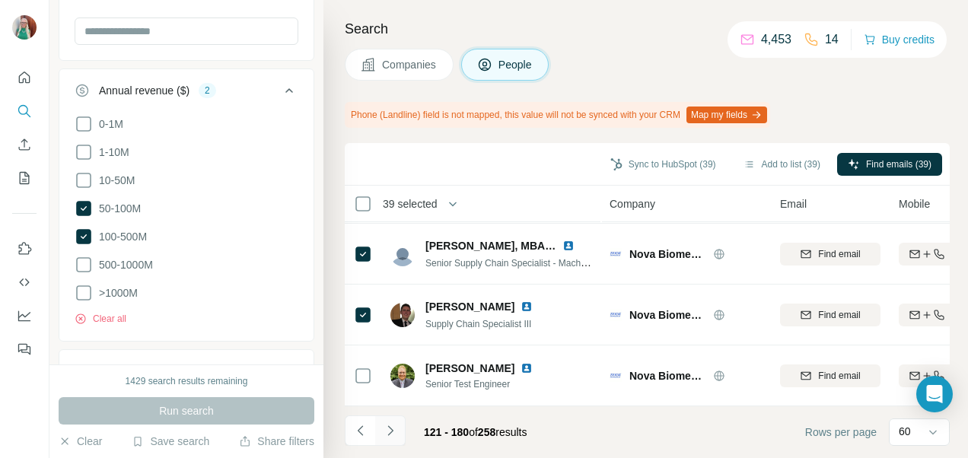
click at [384, 432] on icon "Navigate to next page" at bounding box center [390, 430] width 15 height 15
click at [383, 425] on icon "Navigate to next page" at bounding box center [390, 430] width 15 height 15
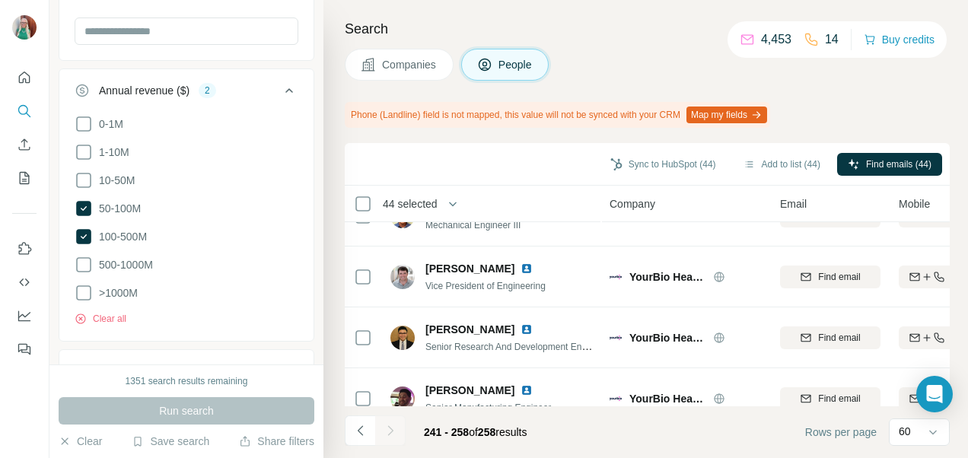
scroll to position [914, 0]
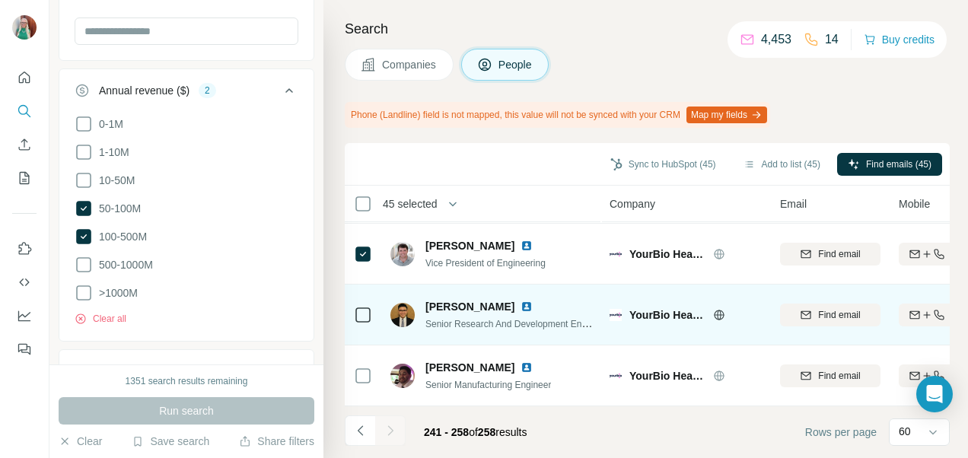
click at [355, 308] on icon at bounding box center [363, 315] width 18 height 18
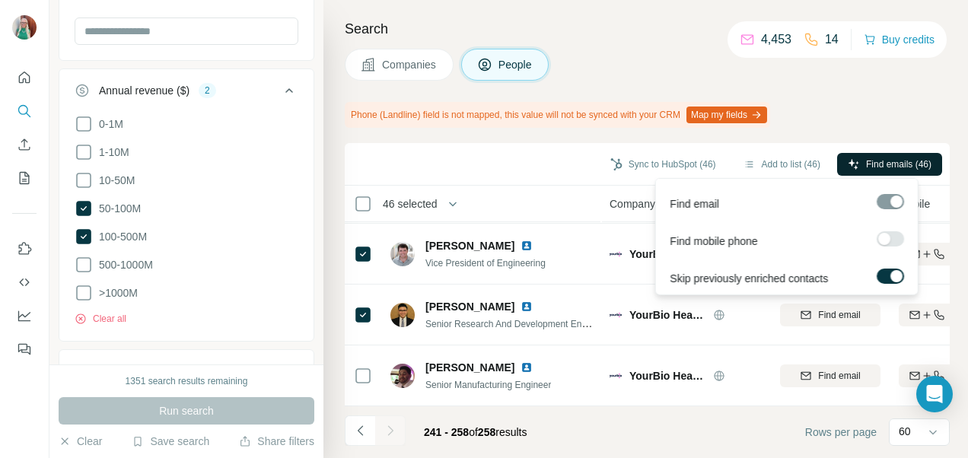
click at [856, 157] on button "Find emails (46)" at bounding box center [890, 164] width 105 height 23
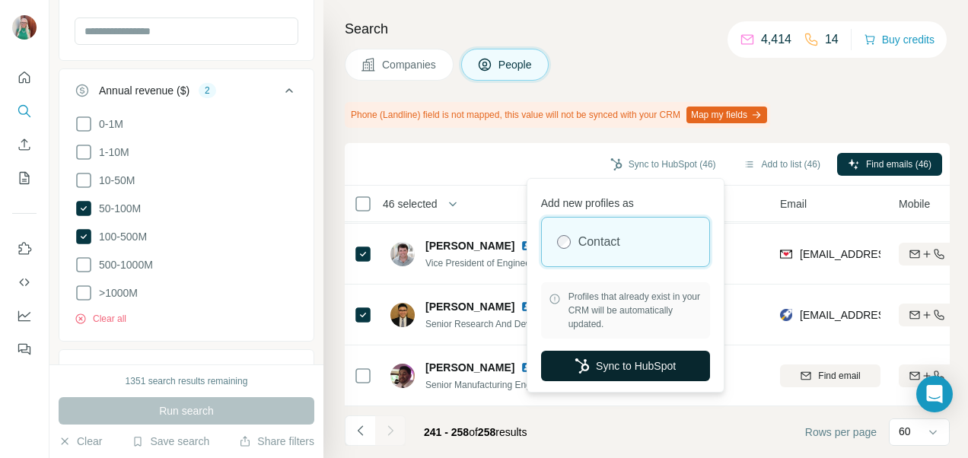
click at [589, 367] on button "Sync to HubSpot" at bounding box center [625, 366] width 169 height 30
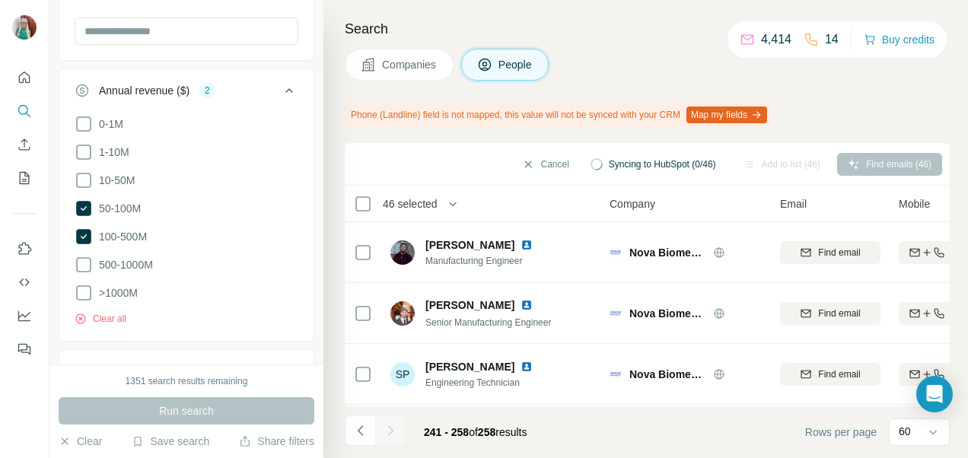
scroll to position [919, 0]
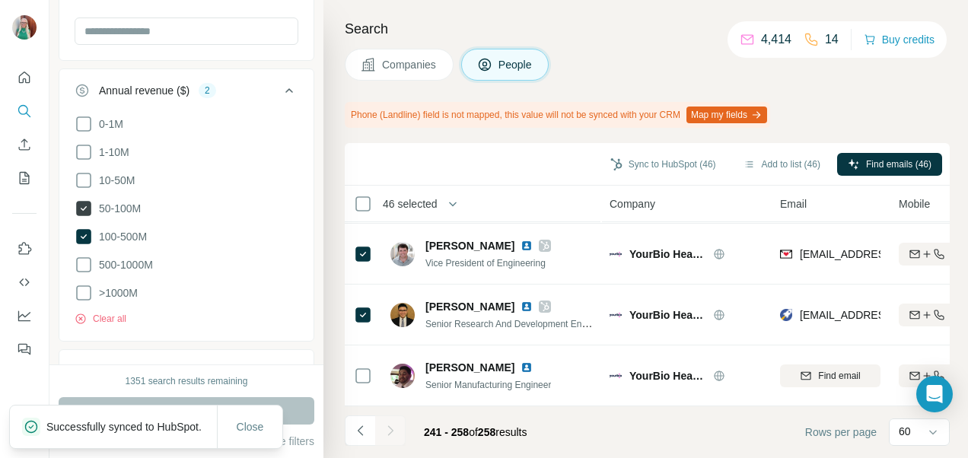
click at [82, 206] on icon at bounding box center [83, 208] width 15 height 15
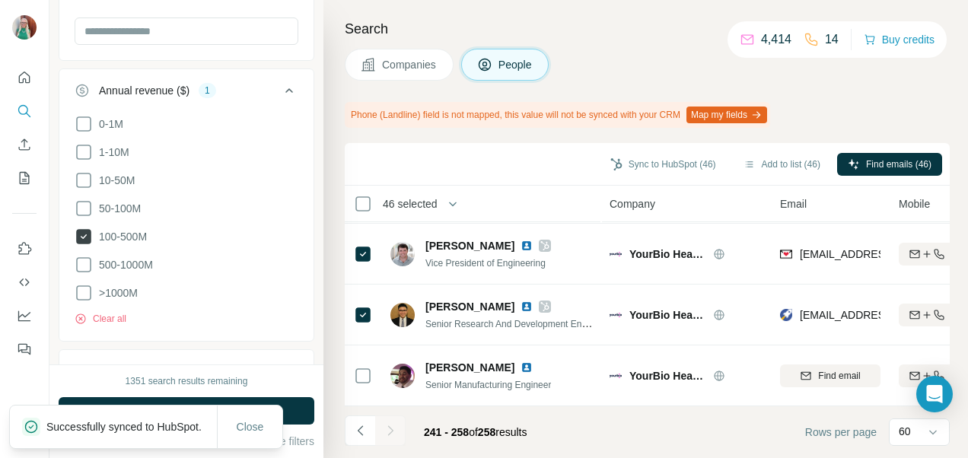
click at [81, 229] on icon at bounding box center [83, 236] width 15 height 15
click at [85, 260] on icon at bounding box center [84, 265] width 18 height 18
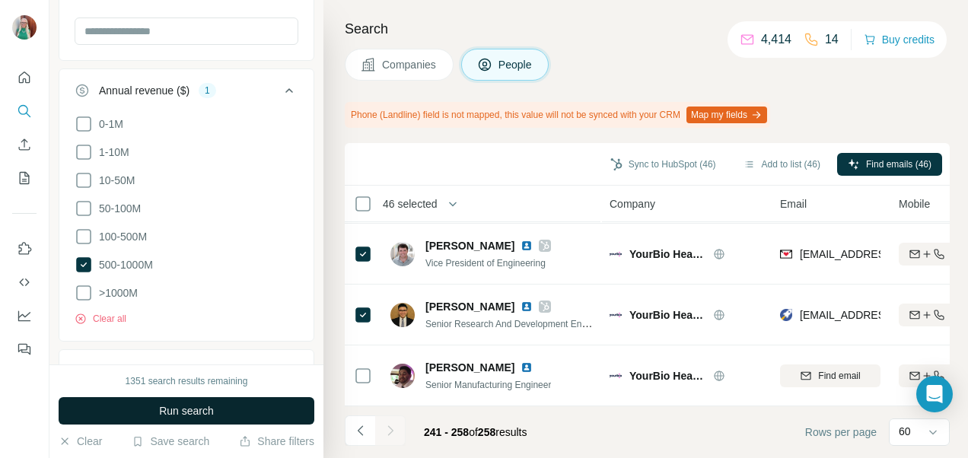
click at [238, 415] on button "Run search" at bounding box center [187, 410] width 256 height 27
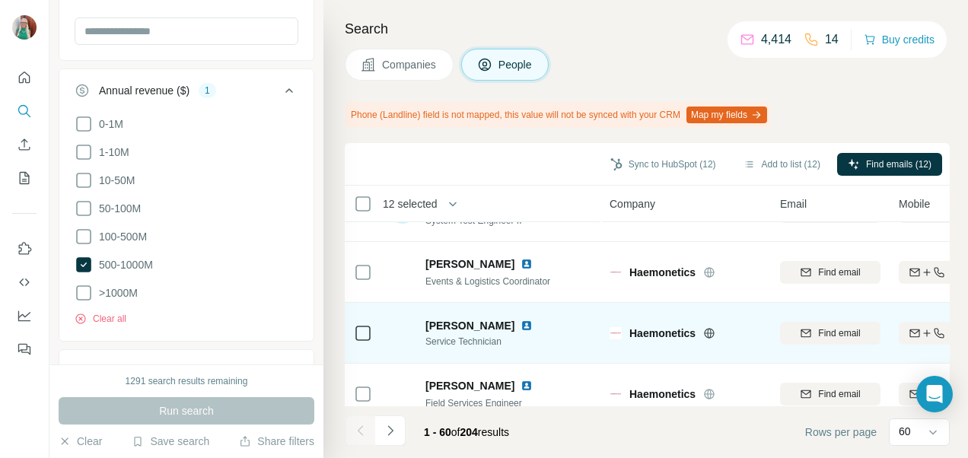
scroll to position [3477, 0]
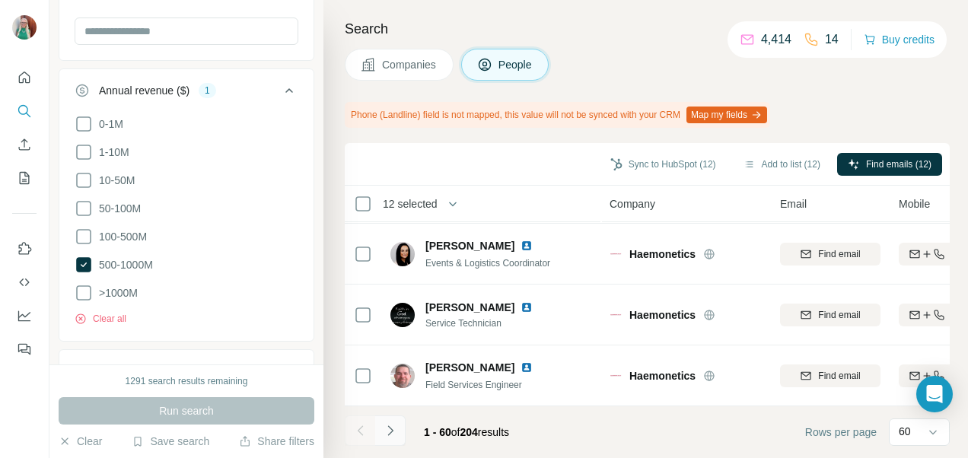
click at [388, 422] on button "Navigate to next page" at bounding box center [390, 431] width 30 height 30
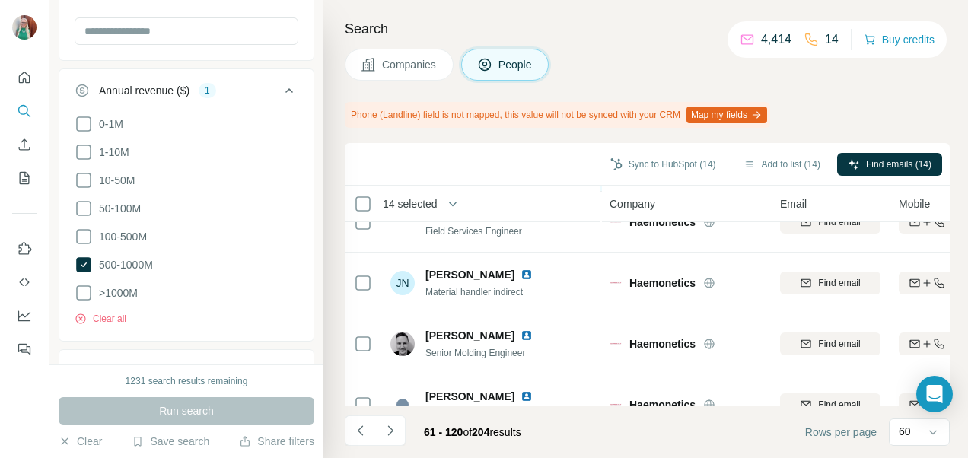
scroll to position [2056, 0]
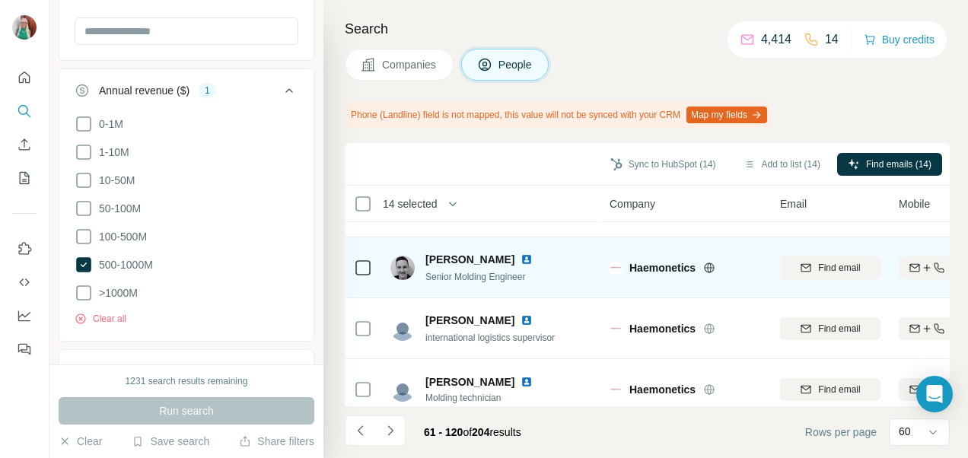
click at [372, 267] on td at bounding box center [363, 268] width 37 height 61
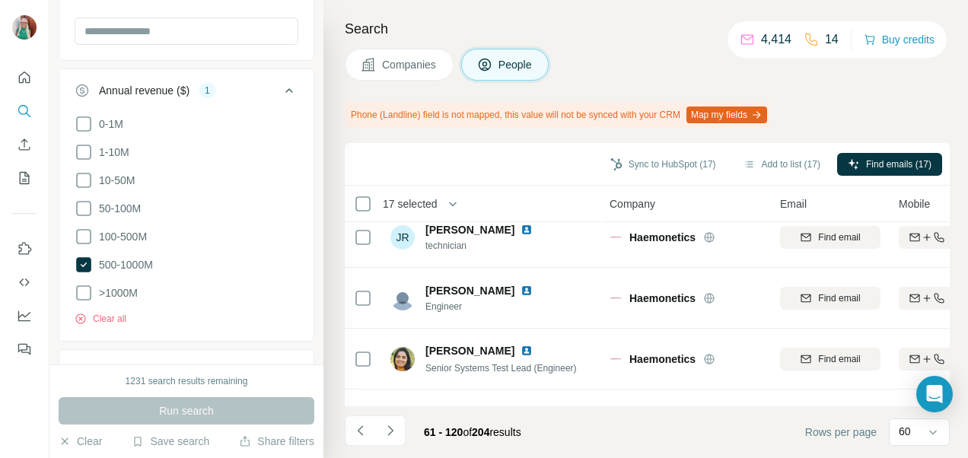
scroll to position [3477, 0]
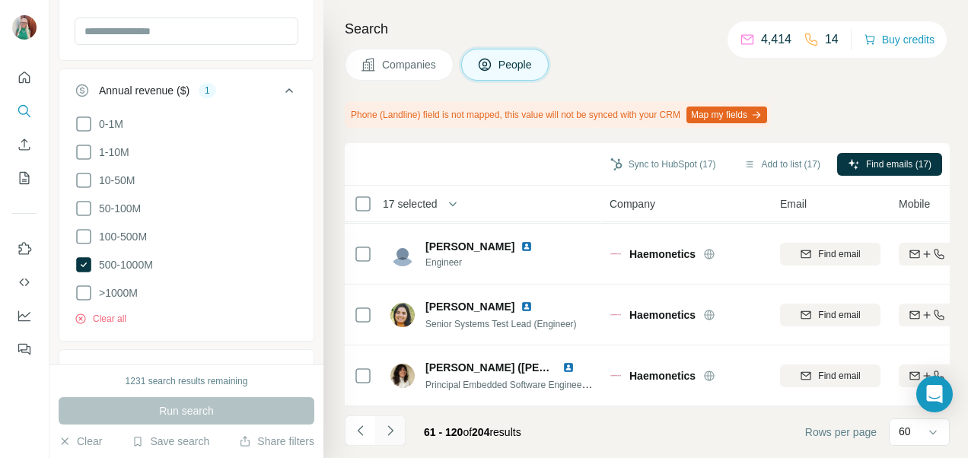
click at [389, 432] on icon "Navigate to next page" at bounding box center [390, 430] width 15 height 15
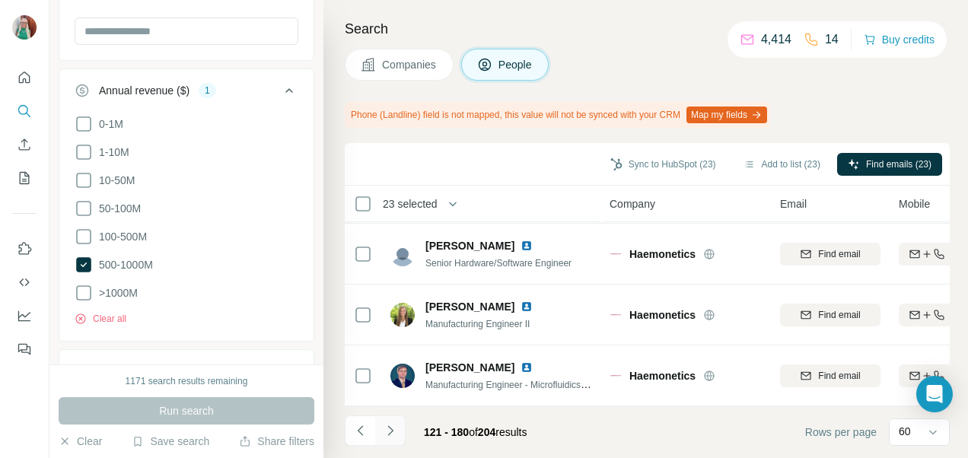
click at [397, 426] on button "Navigate to next page" at bounding box center [390, 431] width 30 height 30
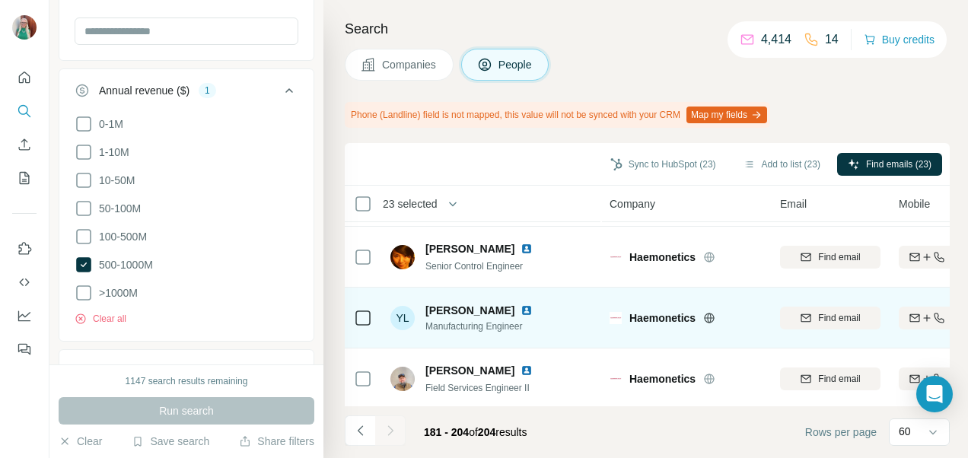
scroll to position [1284, 0]
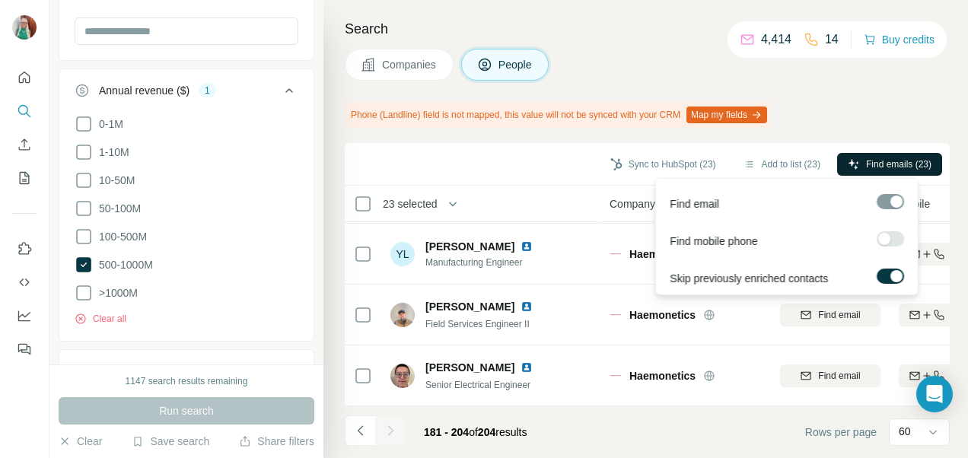
click at [881, 161] on span "Find emails (23)" at bounding box center [898, 165] width 65 height 14
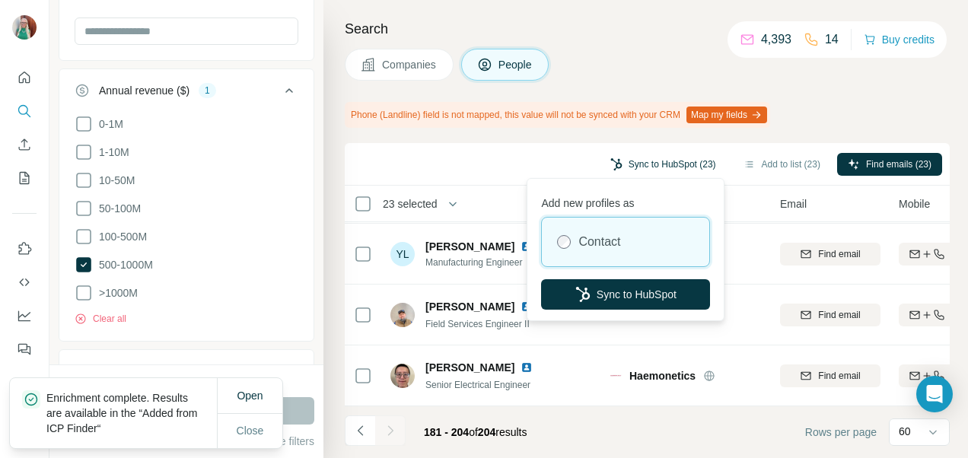
click at [672, 157] on button "Sync to HubSpot (23)" at bounding box center [663, 164] width 127 height 23
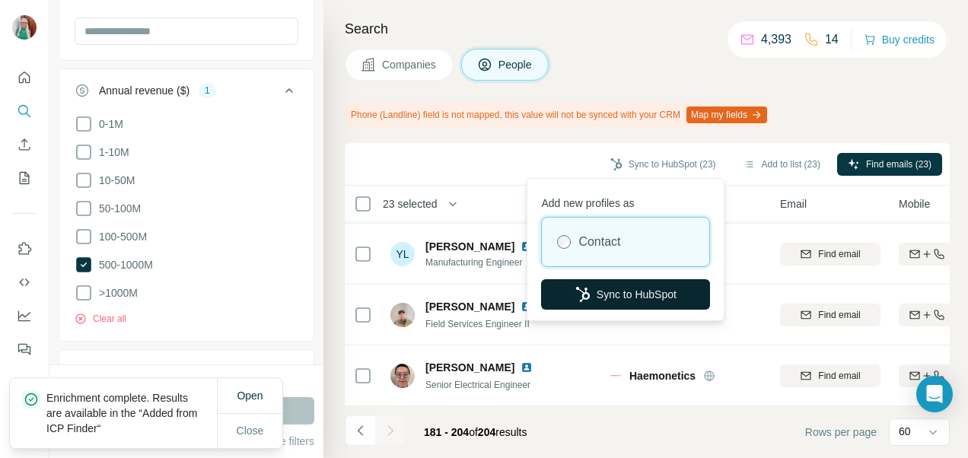
click at [621, 283] on button "Sync to HubSpot" at bounding box center [625, 294] width 169 height 30
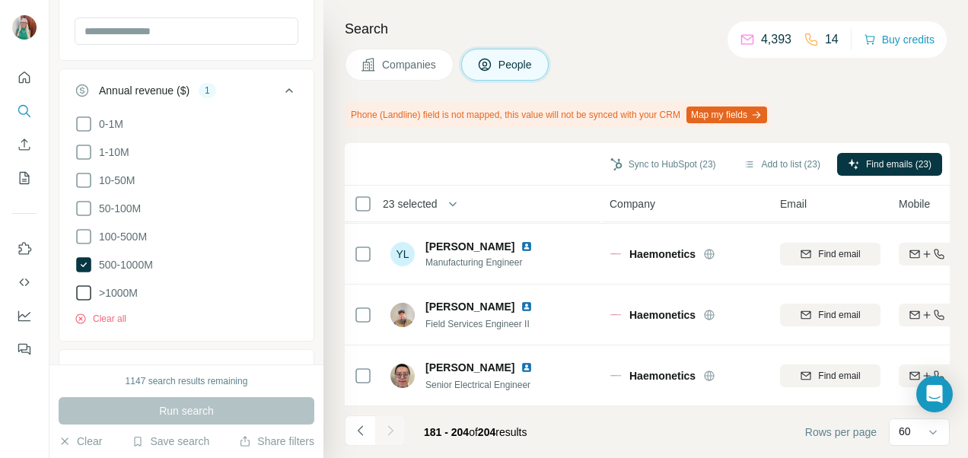
click at [87, 286] on icon at bounding box center [84, 293] width 18 height 18
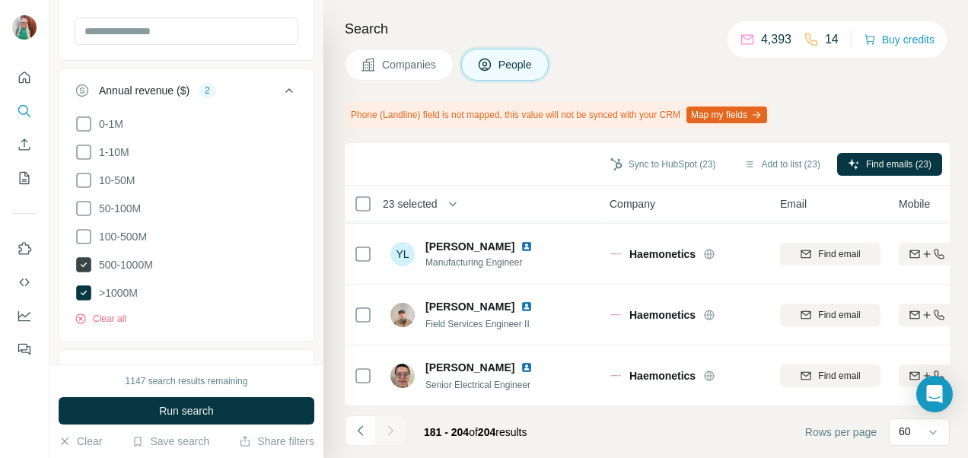
click at [84, 261] on icon at bounding box center [83, 264] width 15 height 15
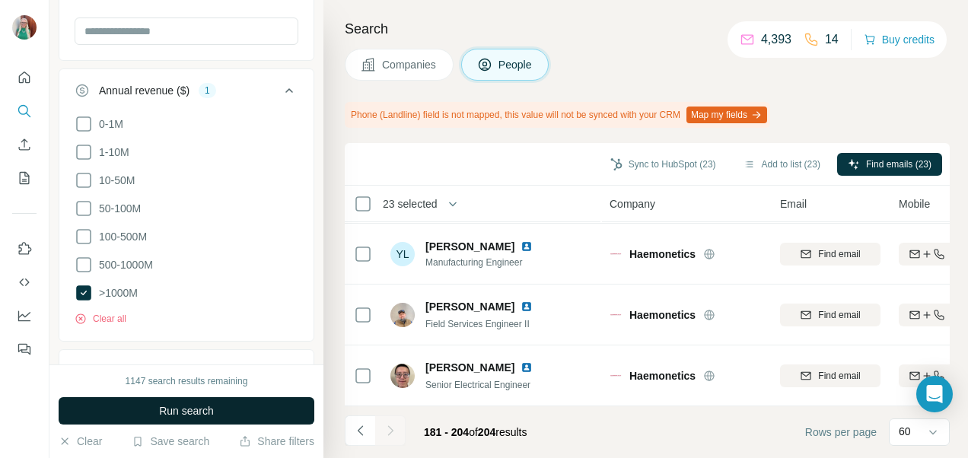
click at [180, 416] on span "Run search" at bounding box center [186, 411] width 55 height 15
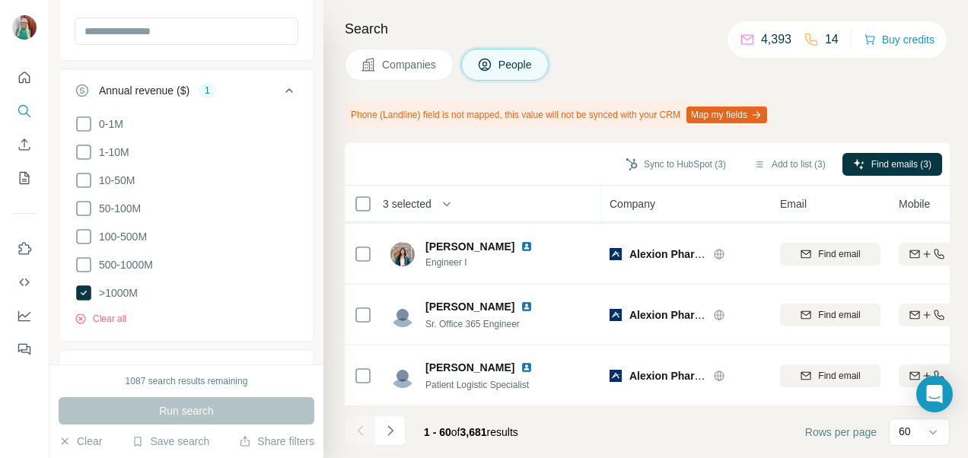
scroll to position [3477, 0]
click at [388, 437] on icon "Navigate to next page" at bounding box center [390, 430] width 15 height 15
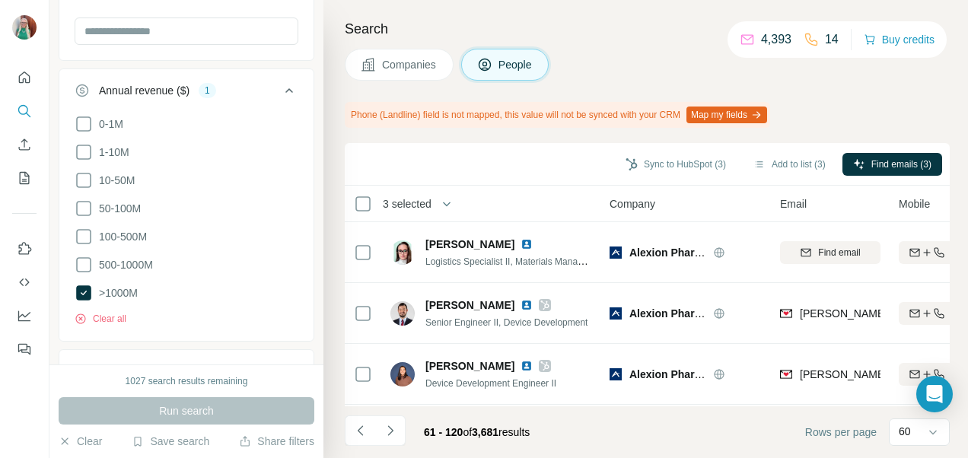
scroll to position [3477, 0]
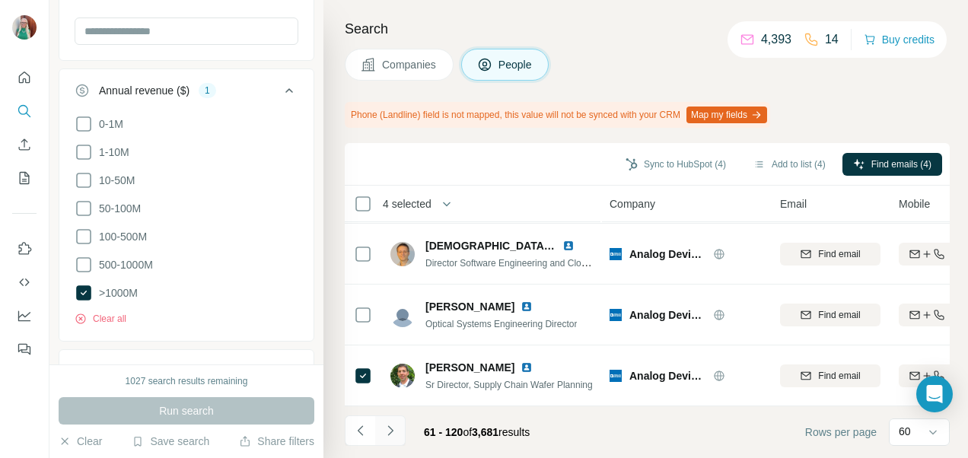
click at [399, 426] on button "Navigate to next page" at bounding box center [390, 431] width 30 height 30
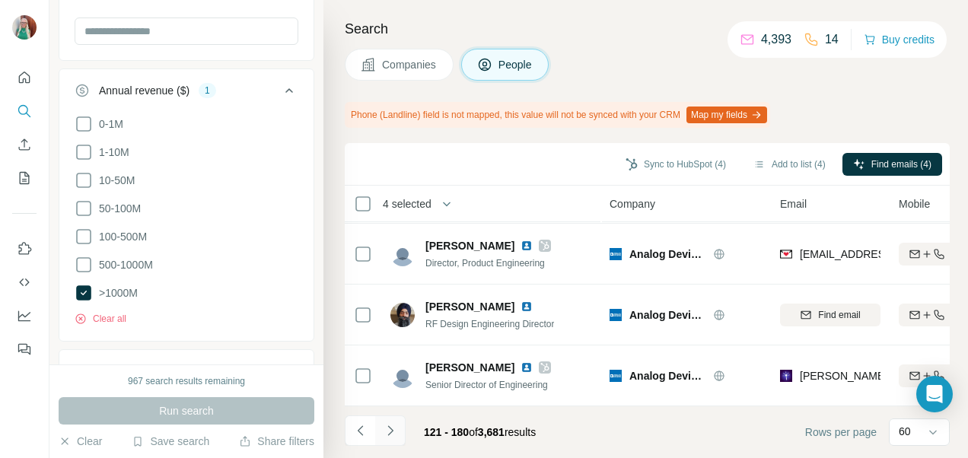
click at [388, 428] on icon "Navigate to next page" at bounding box center [390, 430] width 15 height 15
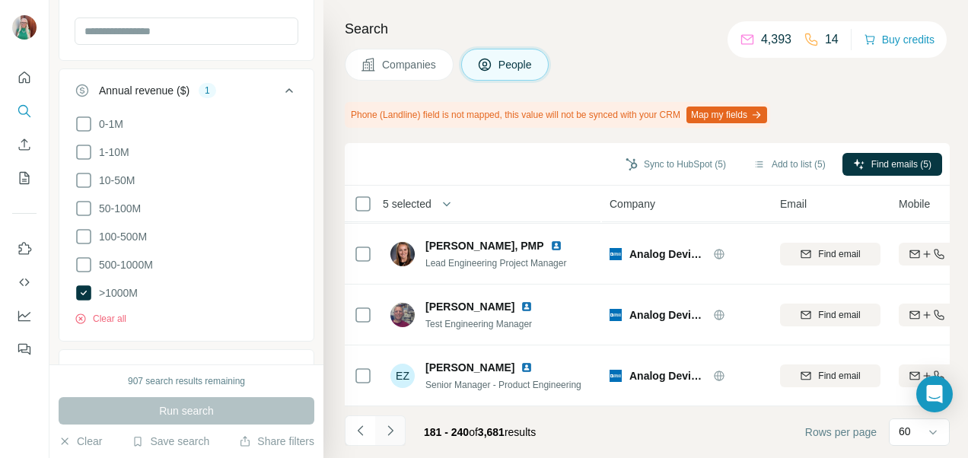
click at [396, 429] on icon "Navigate to next page" at bounding box center [390, 430] width 15 height 15
click at [390, 426] on icon "Navigate to next page" at bounding box center [390, 430] width 15 height 15
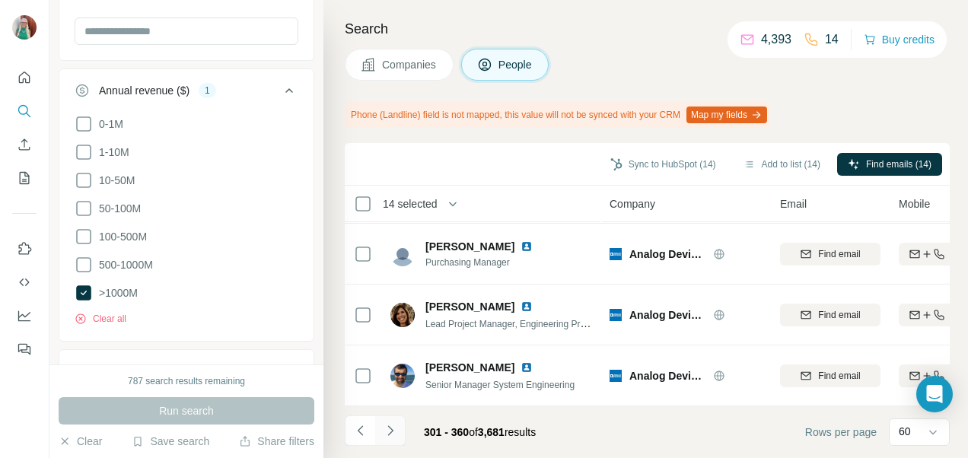
click at [390, 440] on button "Navigate to next page" at bounding box center [390, 431] width 30 height 30
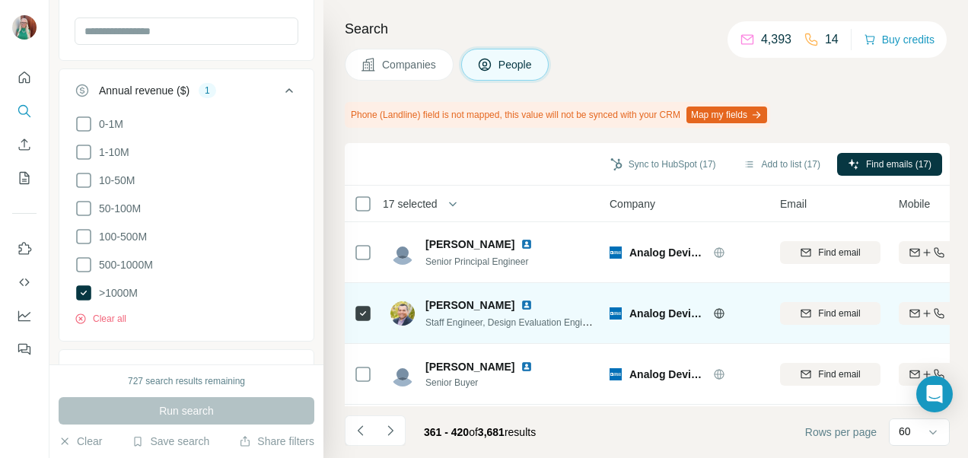
scroll to position [2513, 0]
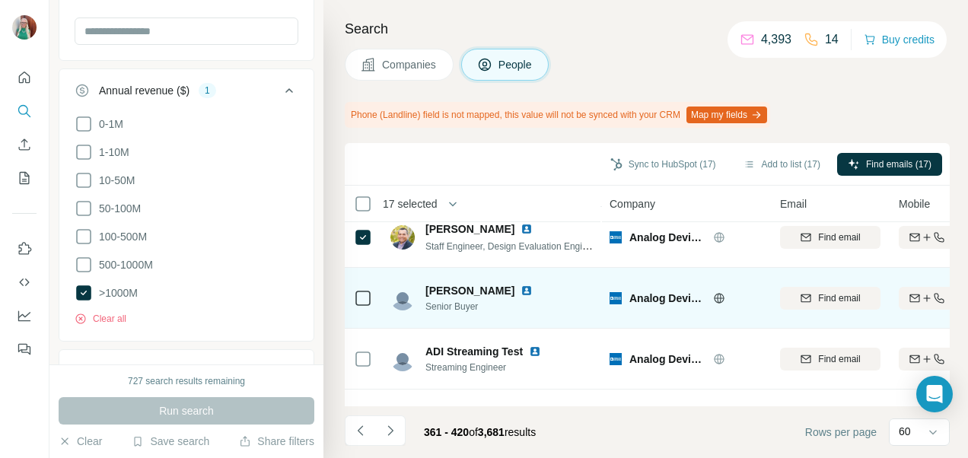
click at [354, 295] on icon at bounding box center [363, 298] width 18 height 18
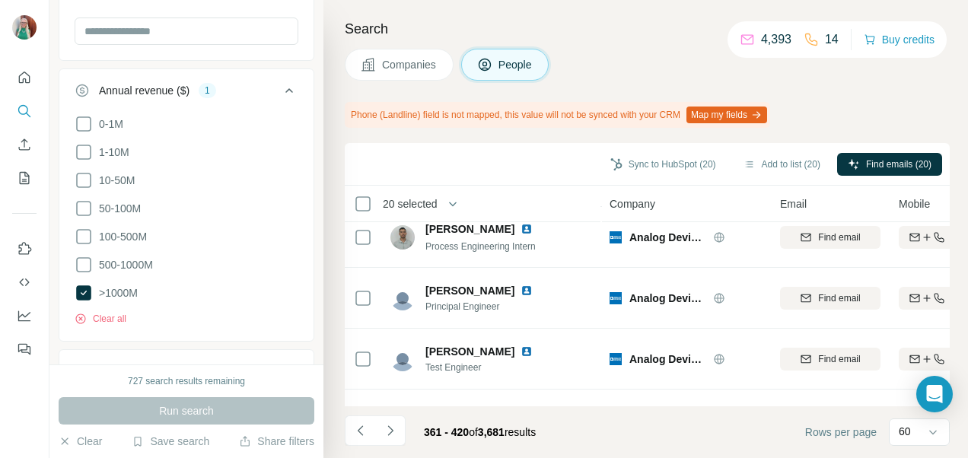
scroll to position [3477, 0]
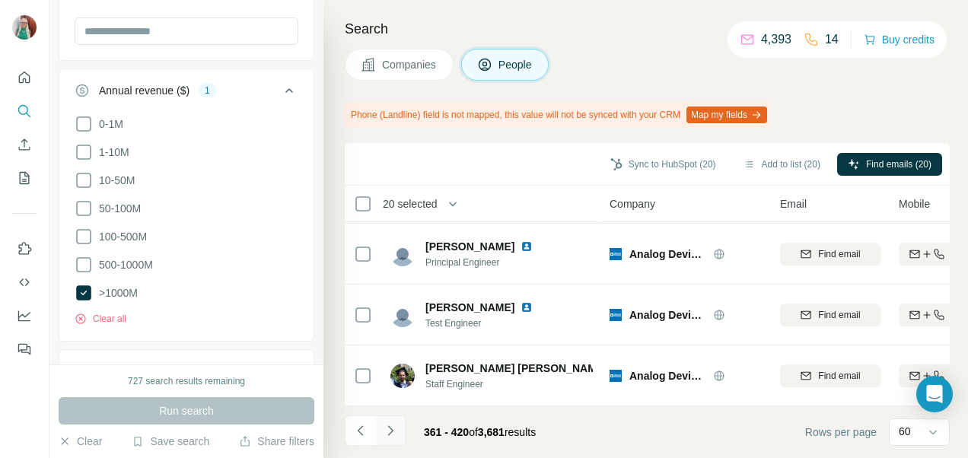
click at [385, 425] on icon "Navigate to next page" at bounding box center [390, 430] width 15 height 15
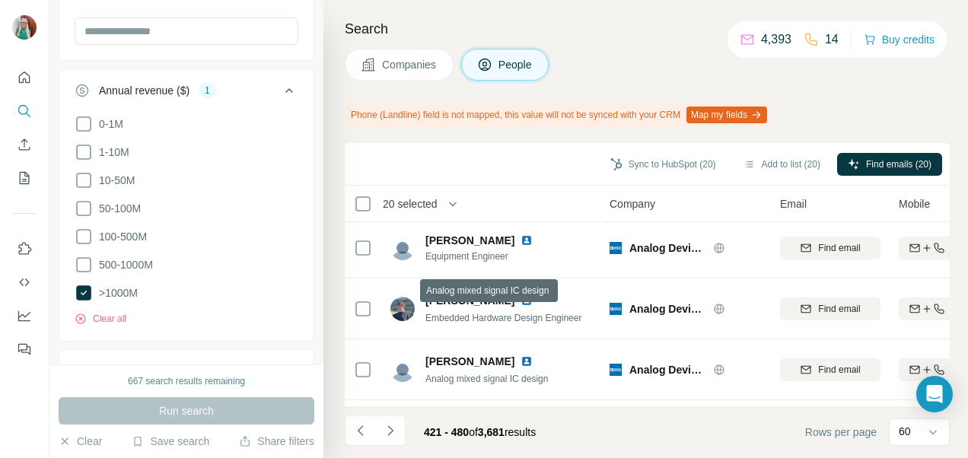
scroll to position [660, 0]
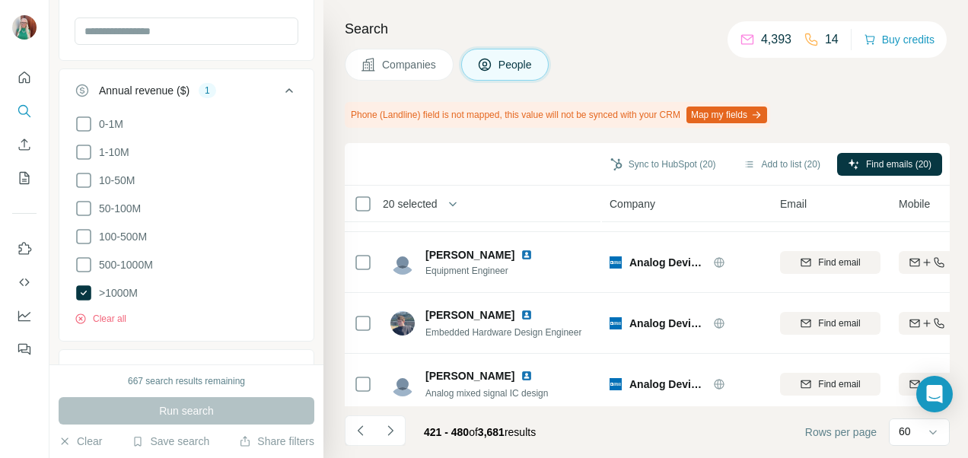
click at [390, 429] on icon "Navigate to next page" at bounding box center [390, 430] width 15 height 15
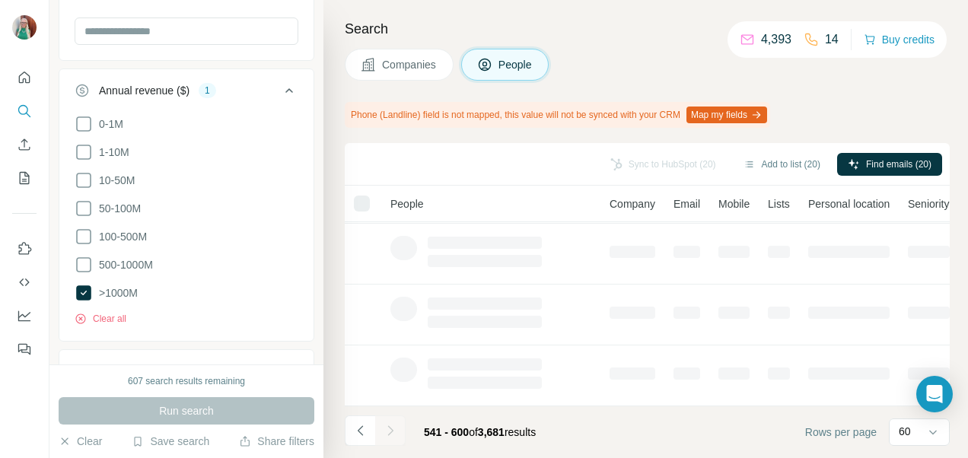
scroll to position [432, 0]
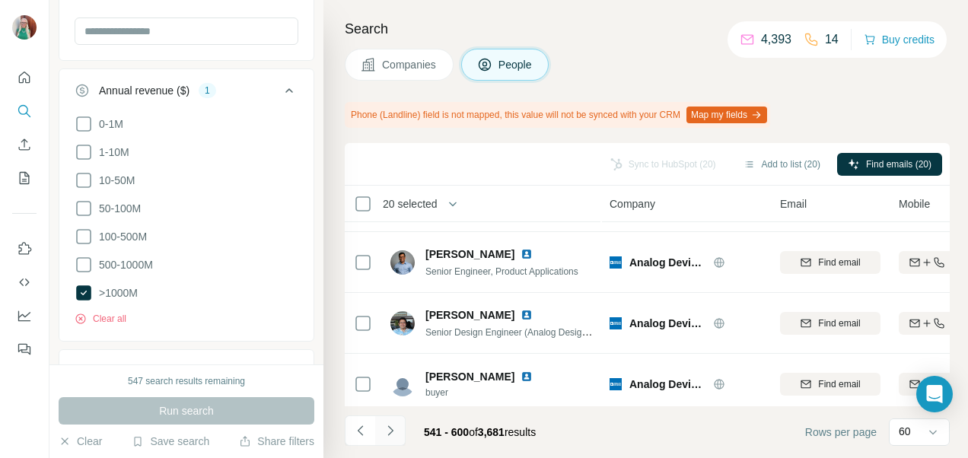
click at [385, 432] on icon "Navigate to next page" at bounding box center [390, 430] width 15 height 15
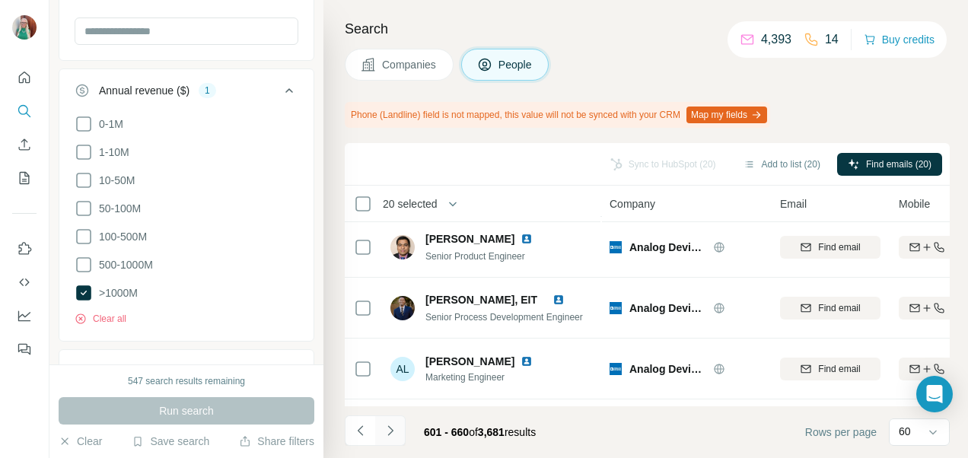
scroll to position [660, 0]
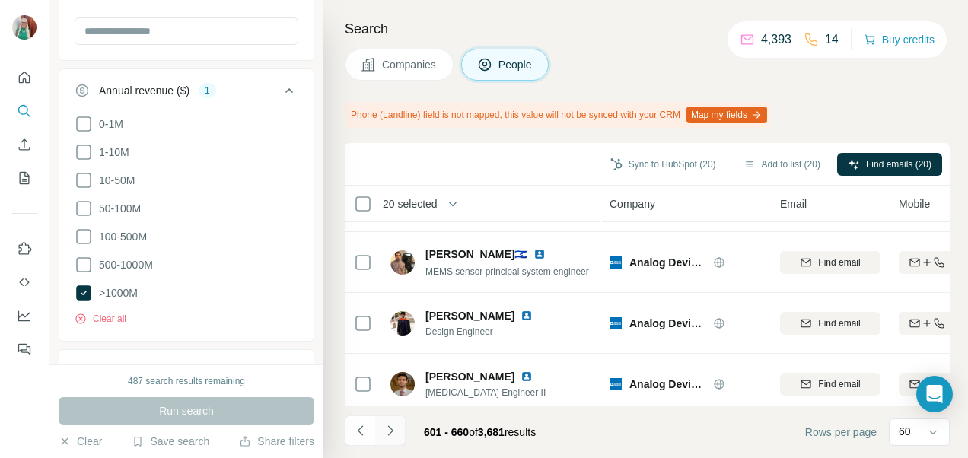
click at [386, 431] on icon "Navigate to next page" at bounding box center [390, 430] width 15 height 15
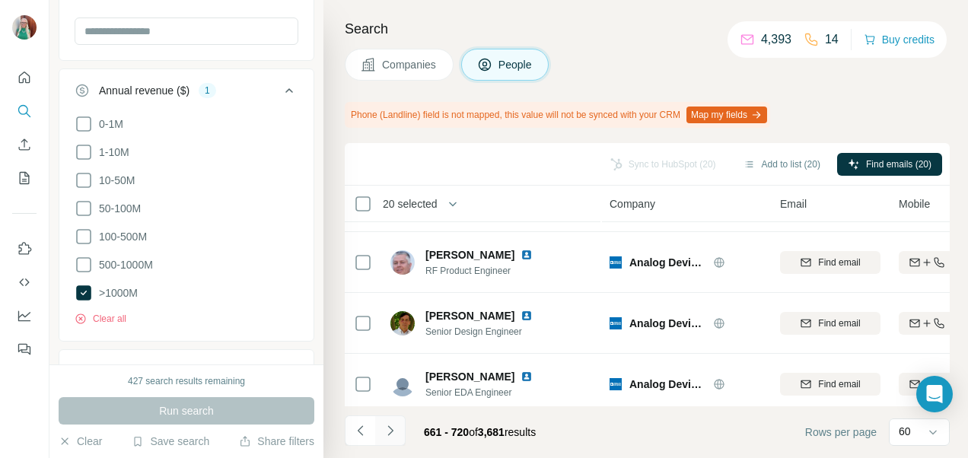
click at [386, 431] on icon "Navigate to next page" at bounding box center [390, 430] width 15 height 15
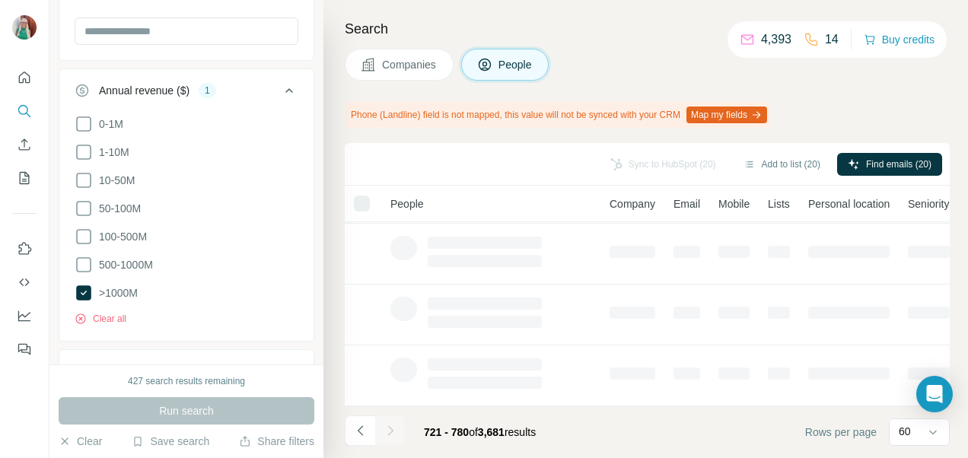
scroll to position [432, 0]
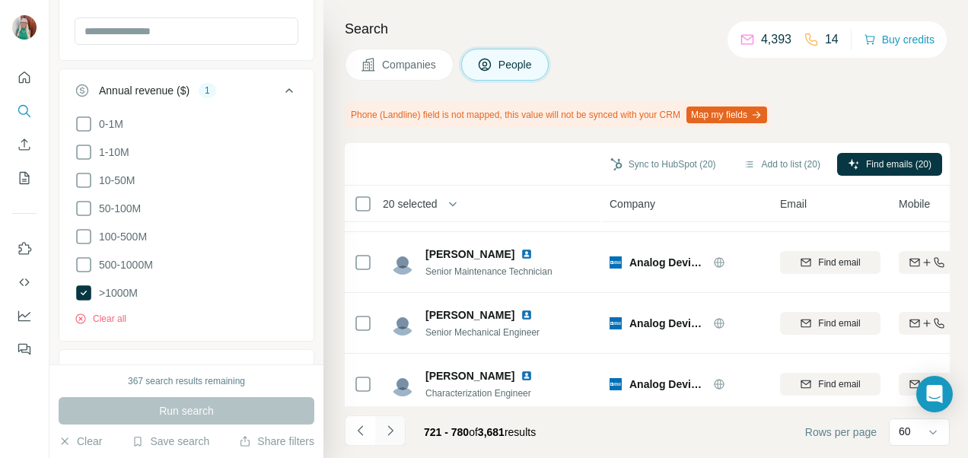
click at [386, 431] on icon "Navigate to next page" at bounding box center [390, 430] width 15 height 15
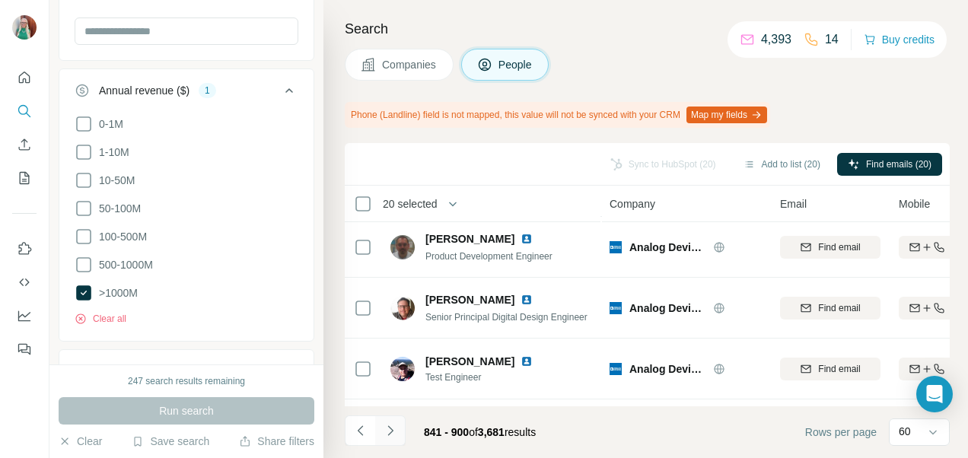
scroll to position [660, 0]
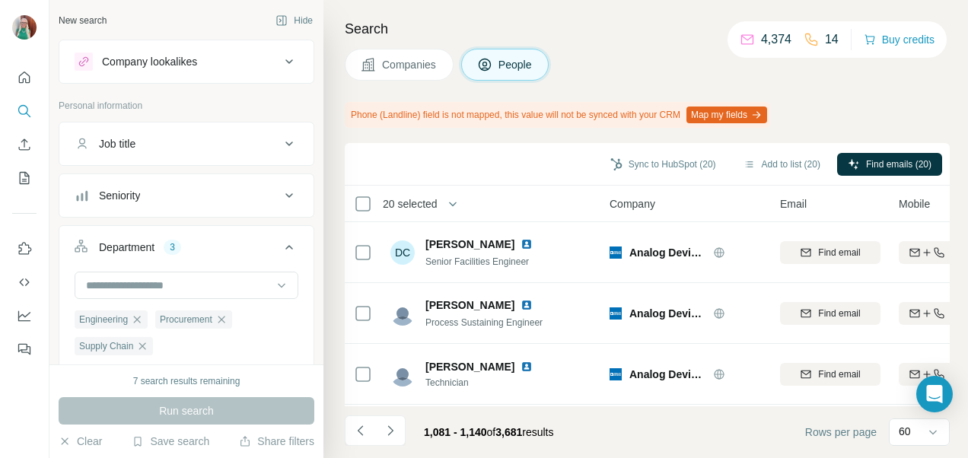
scroll to position [660, 0]
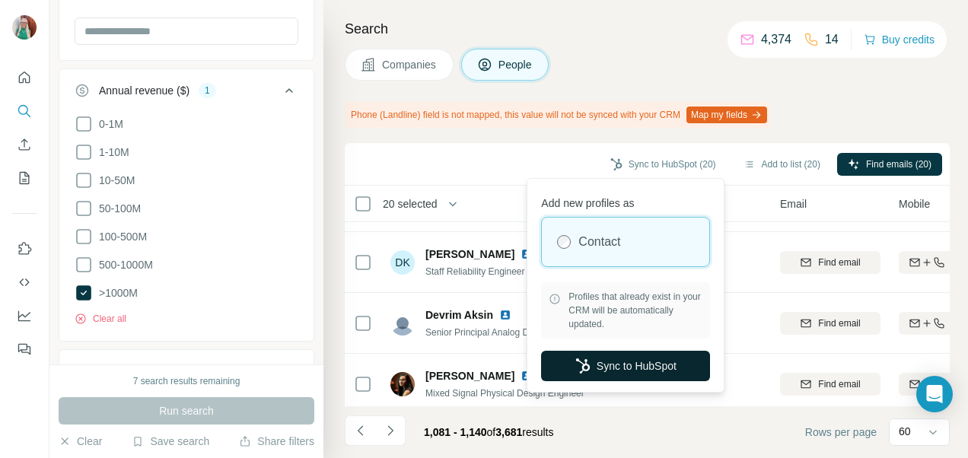
click at [643, 365] on button "Sync to HubSpot" at bounding box center [625, 366] width 169 height 30
